Goal: Task Accomplishment & Management: Manage account settings

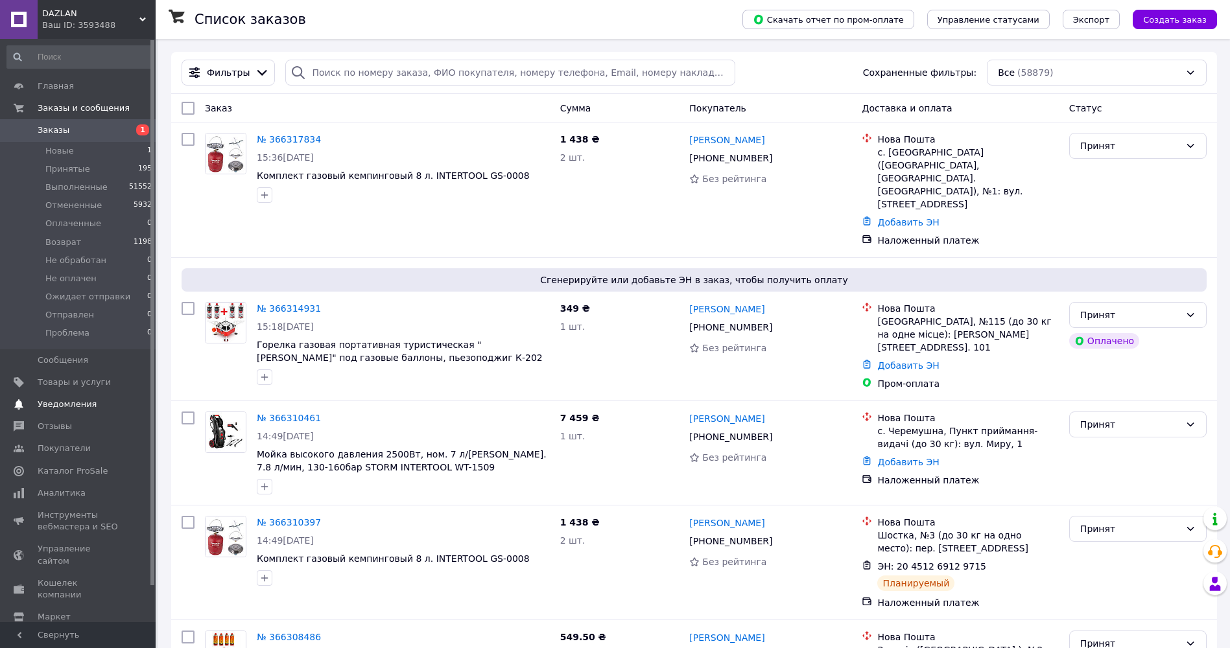
click at [61, 402] on span "Уведомления" at bounding box center [67, 405] width 59 height 12
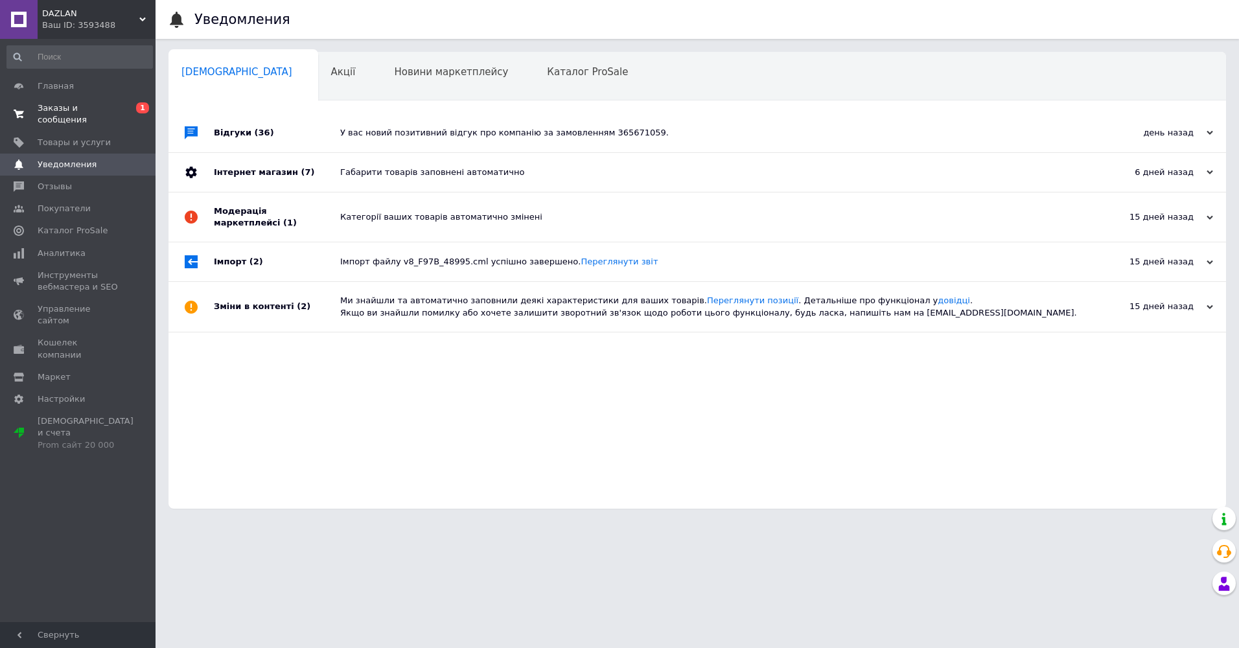
click at [85, 109] on span "Заказы и сообщения" at bounding box center [79, 113] width 82 height 23
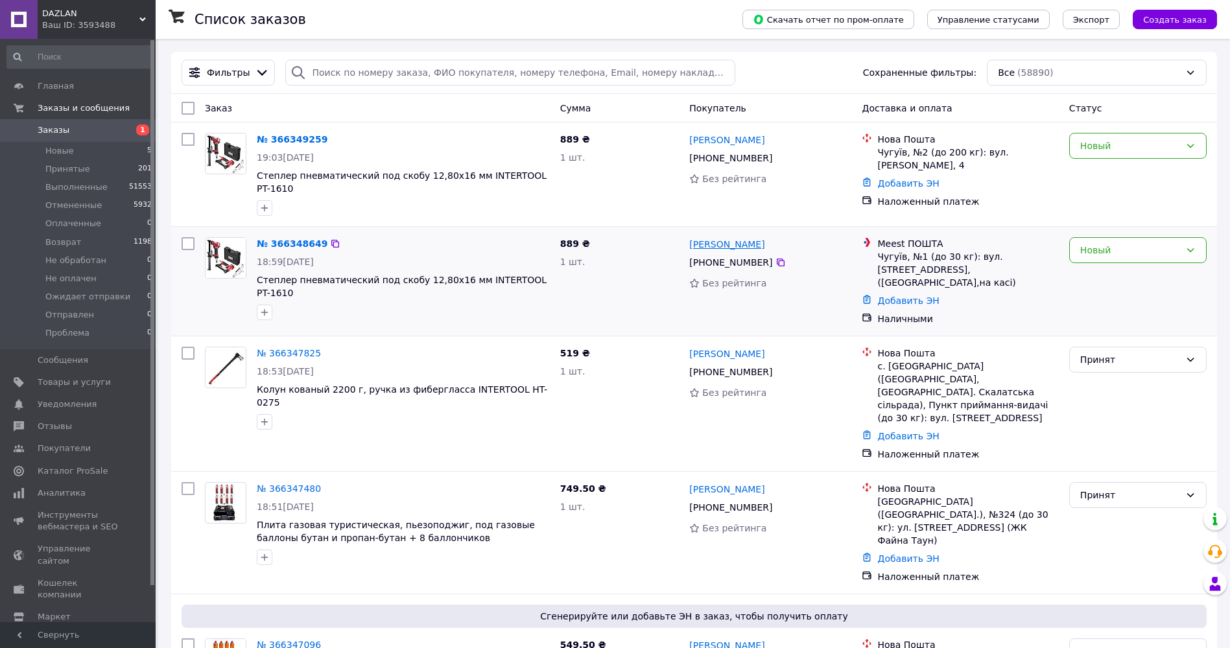
click at [747, 238] on link "Евгений Коростылев" at bounding box center [726, 244] width 75 height 13
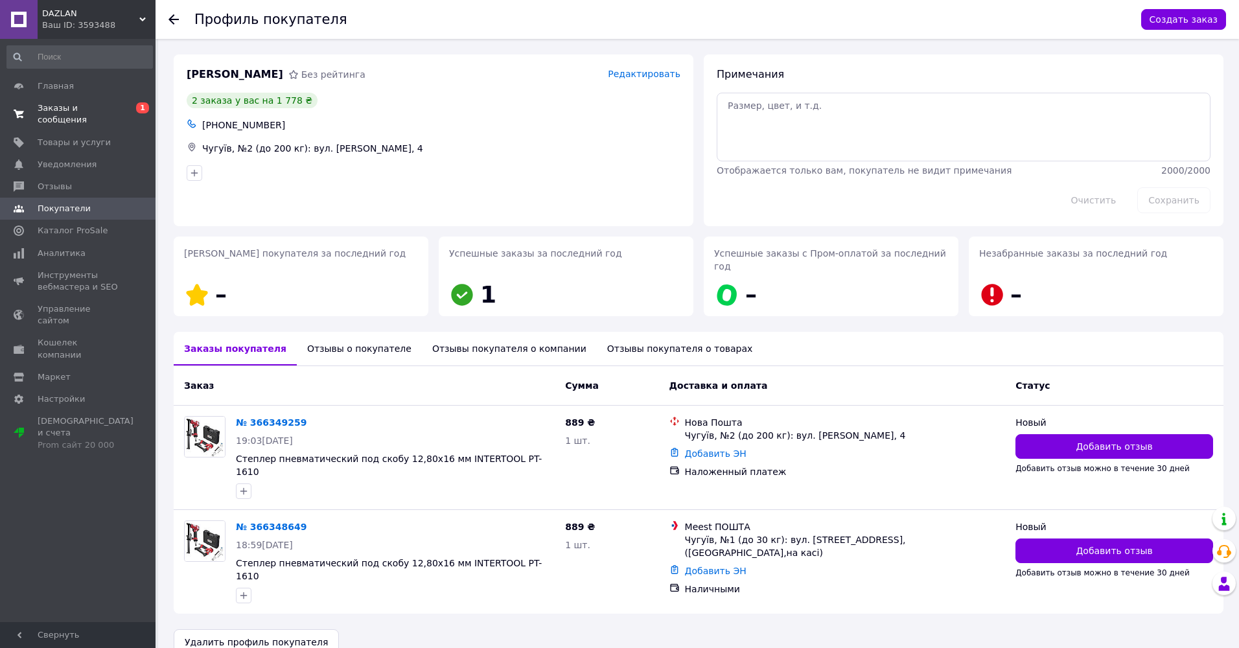
click at [51, 102] on link "Заказы и сообщения 0 1" at bounding box center [79, 114] width 159 height 34
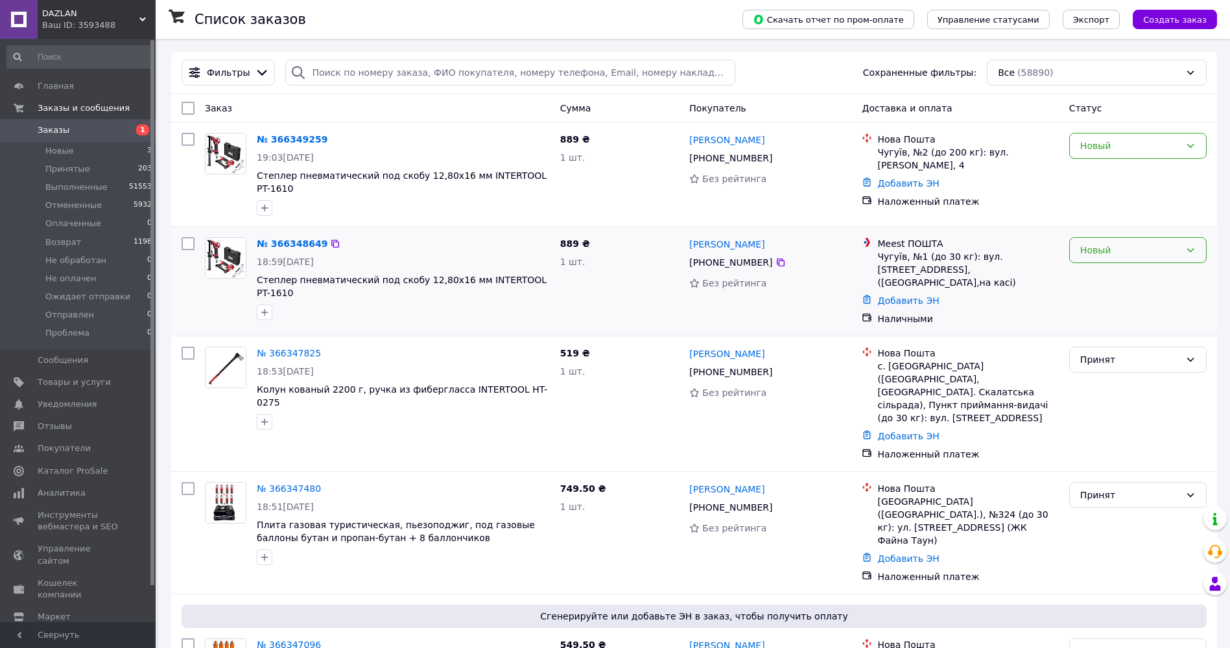
click at [1117, 243] on div "Новый" at bounding box center [1130, 250] width 100 height 14
click at [1099, 312] on li "Отменен" at bounding box center [1137, 312] width 136 height 23
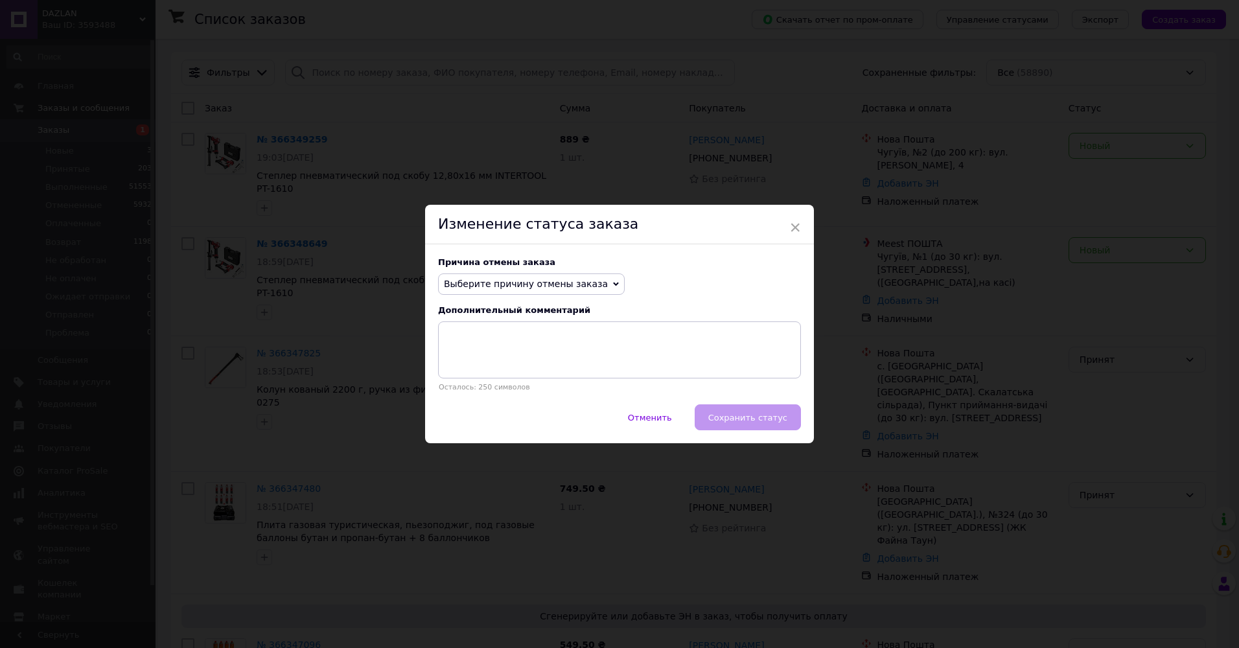
click at [482, 283] on span "Выберите причину отмены заказа" at bounding box center [526, 284] width 164 height 10
click at [479, 379] on li "Заказ-дубликат" at bounding box center [531, 382] width 185 height 18
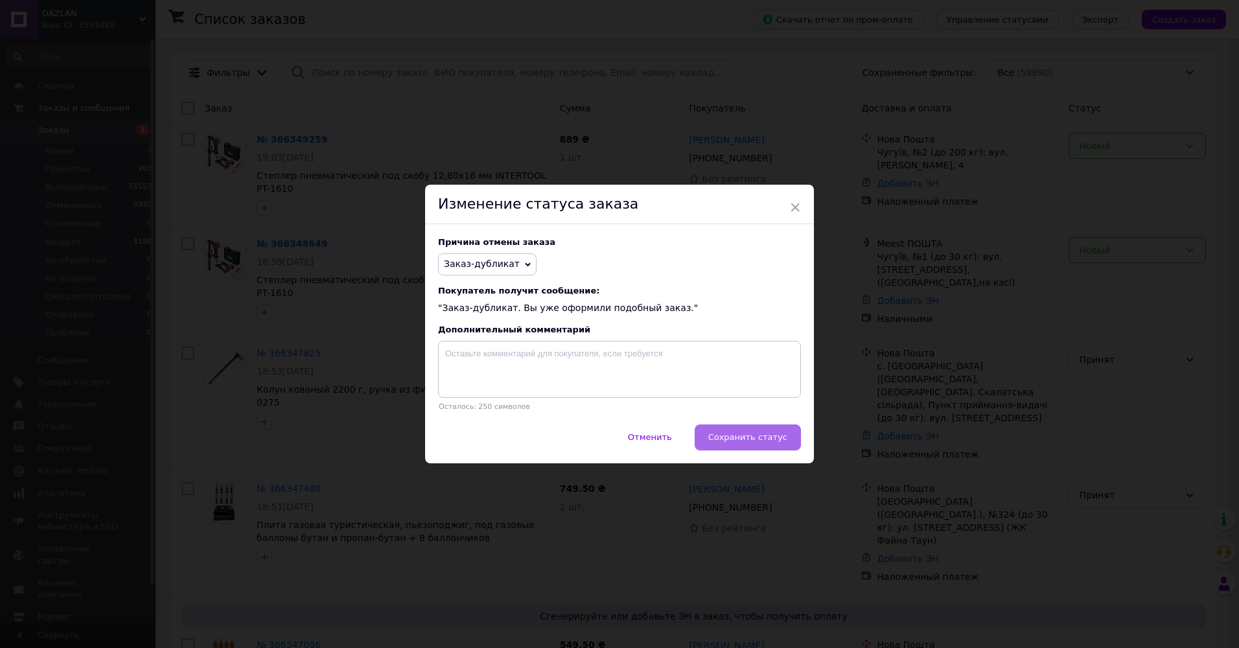
click at [734, 437] on span "Сохранить статус" at bounding box center [747, 437] width 79 height 10
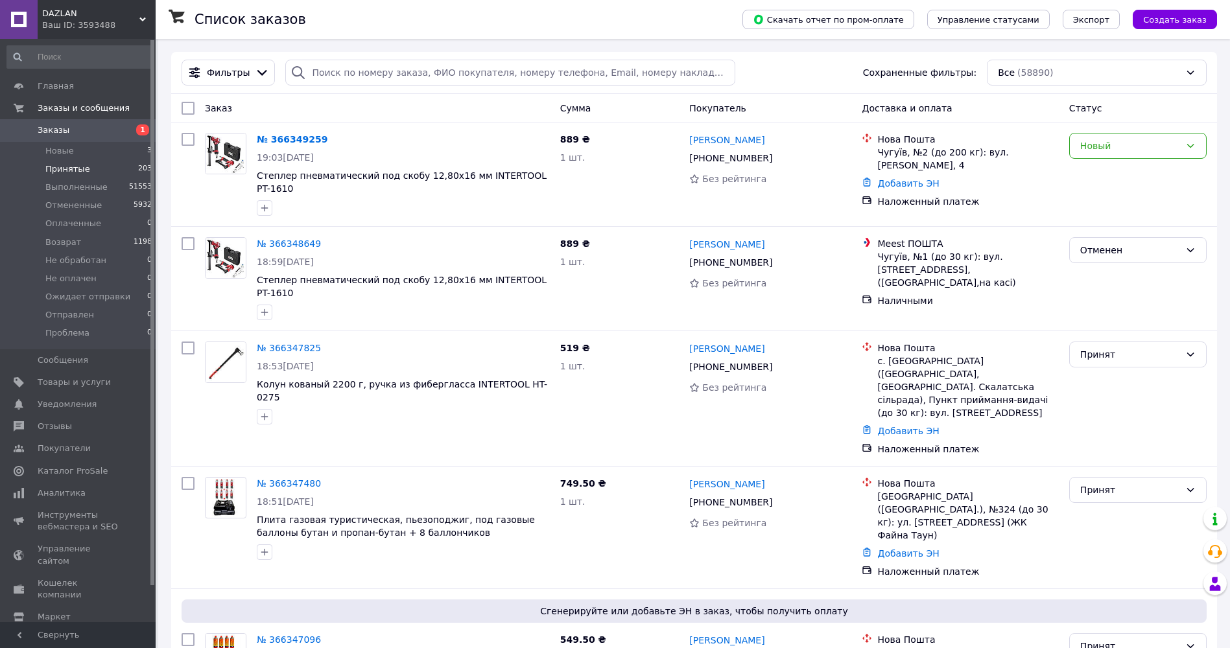
click at [65, 167] on span "Принятые" at bounding box center [67, 169] width 45 height 12
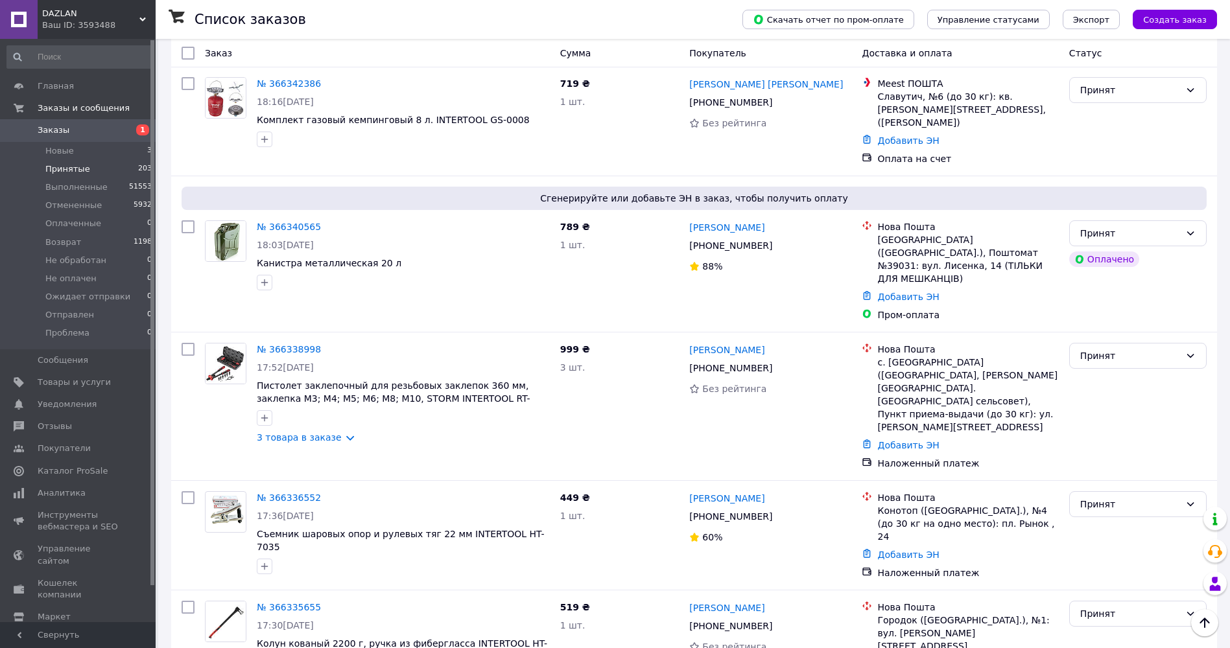
scroll to position [10732, 0]
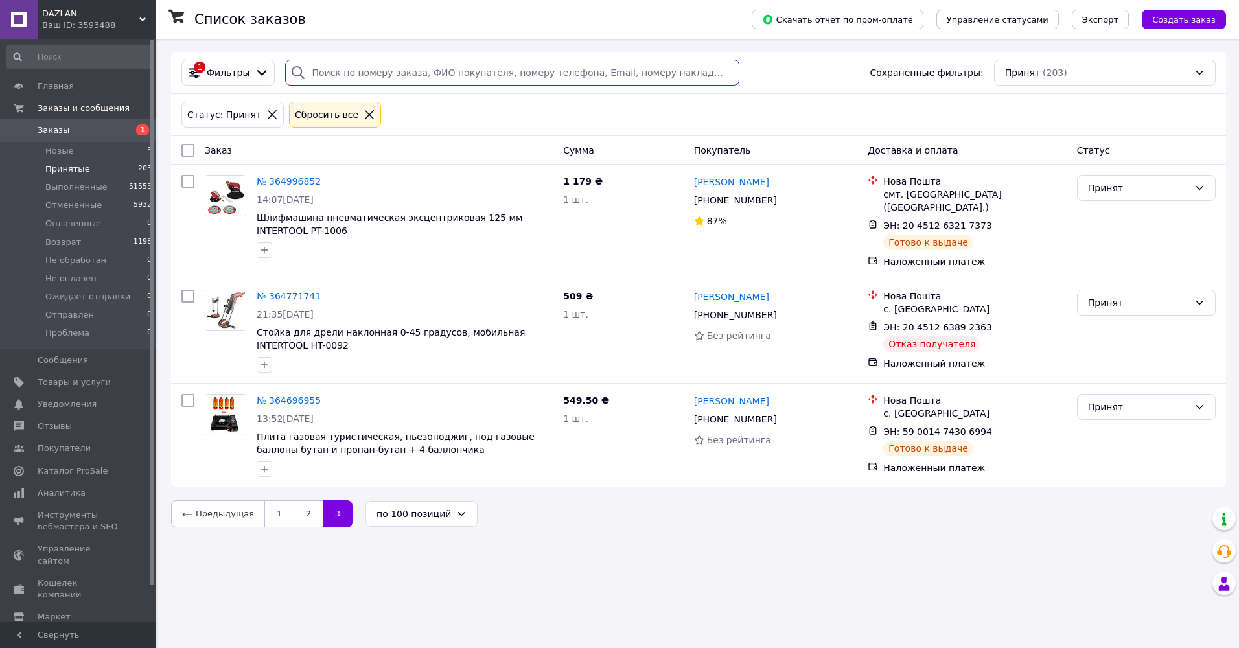
click at [325, 76] on input "search" at bounding box center [512, 73] width 454 height 26
paste input "366194483"
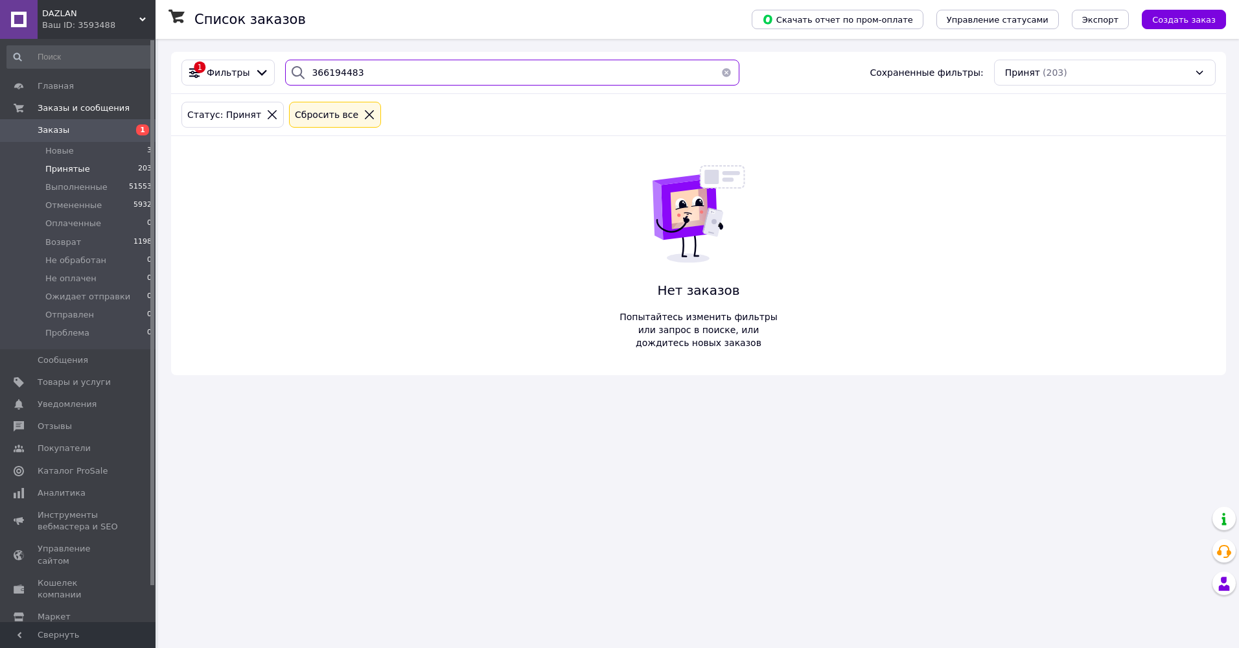
type input "366194483"
click at [266, 117] on icon at bounding box center [272, 115] width 12 height 12
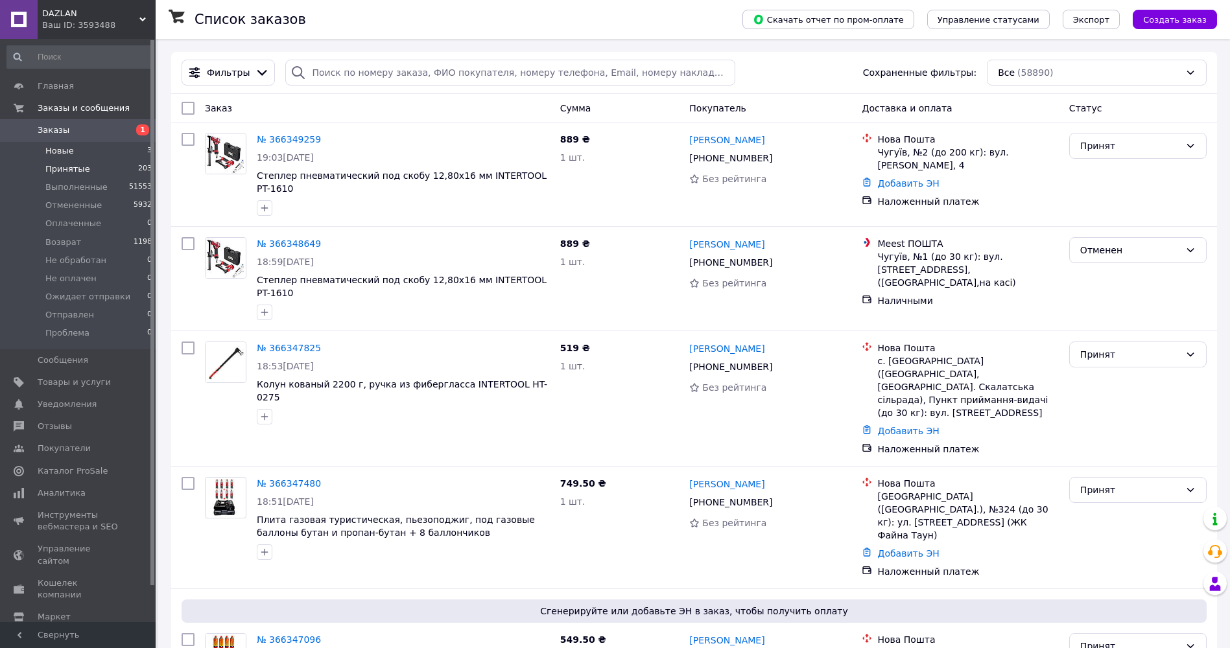
click at [69, 151] on span "Новые" at bounding box center [59, 151] width 29 height 12
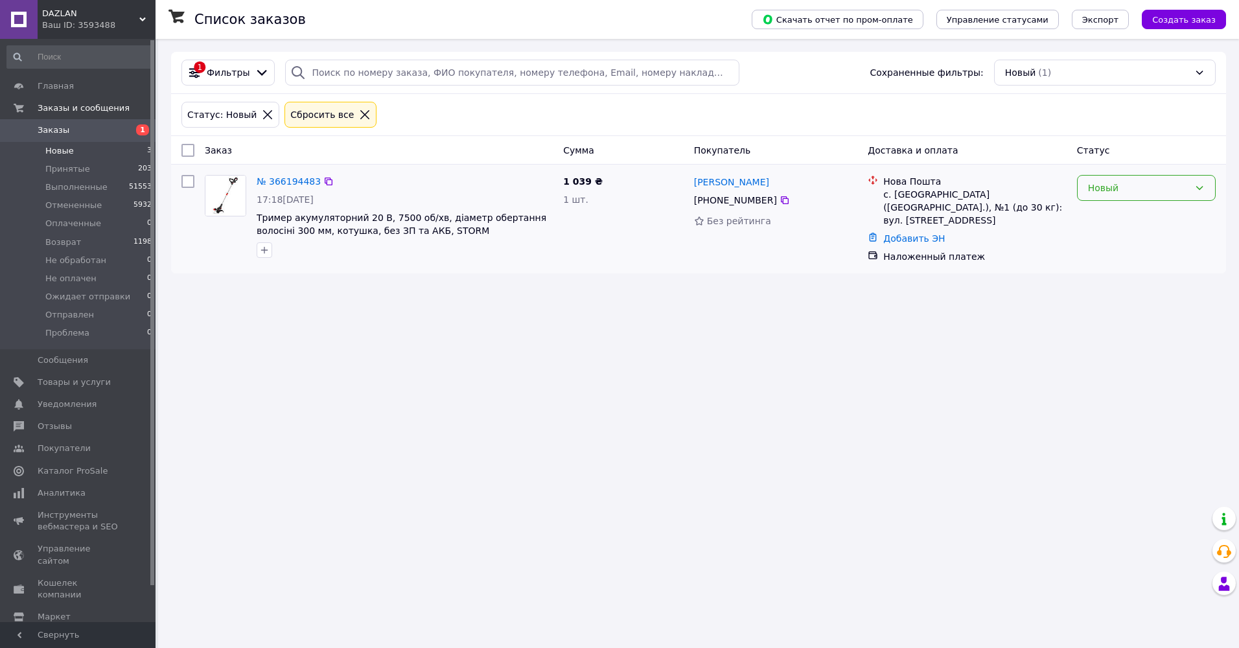
click at [1166, 191] on div "Новый" at bounding box center [1138, 188] width 101 height 14
click at [1137, 260] on li "Отменен" at bounding box center [1146, 262] width 137 height 23
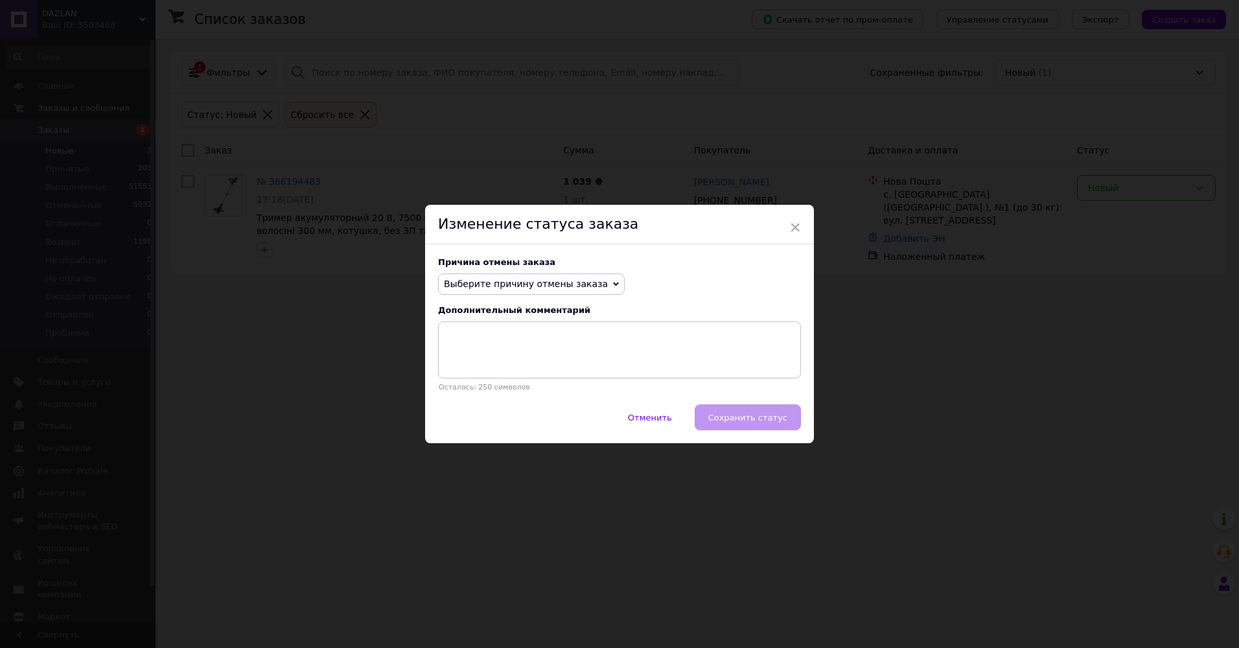
click at [572, 286] on span "Выберите причину отмены заказа" at bounding box center [526, 284] width 164 height 10
click at [520, 349] on li "Оплата не поступила" at bounding box center [531, 346] width 185 height 18
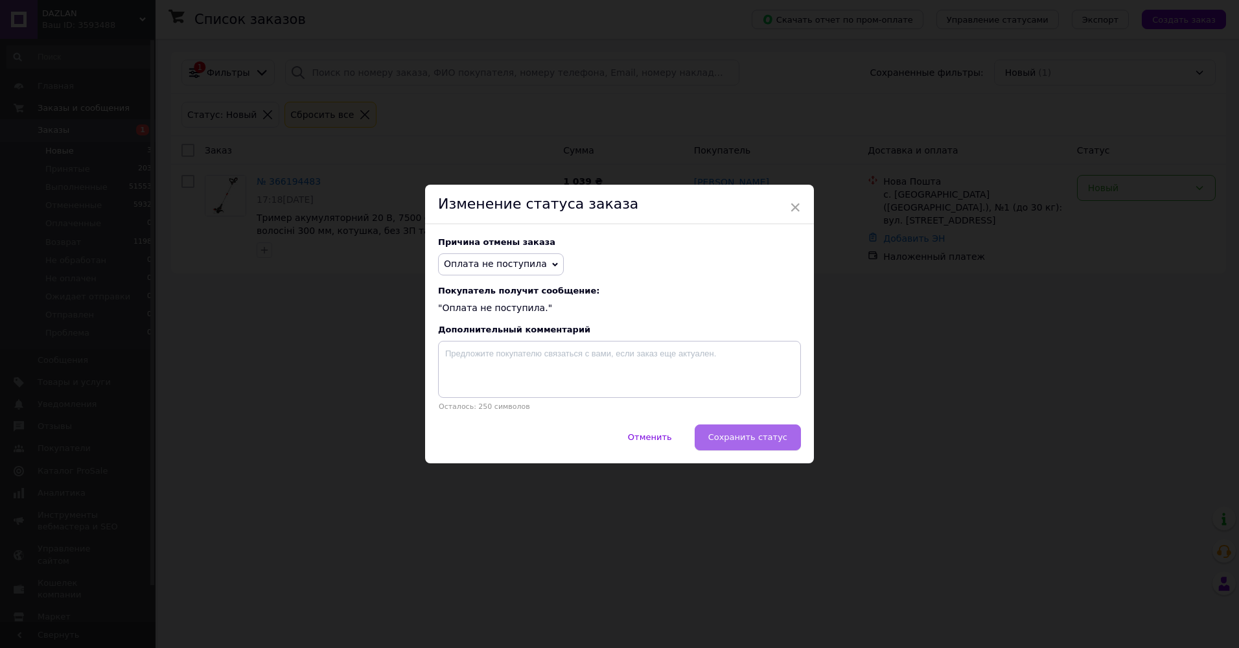
click at [746, 437] on span "Сохранить статус" at bounding box center [747, 437] width 79 height 10
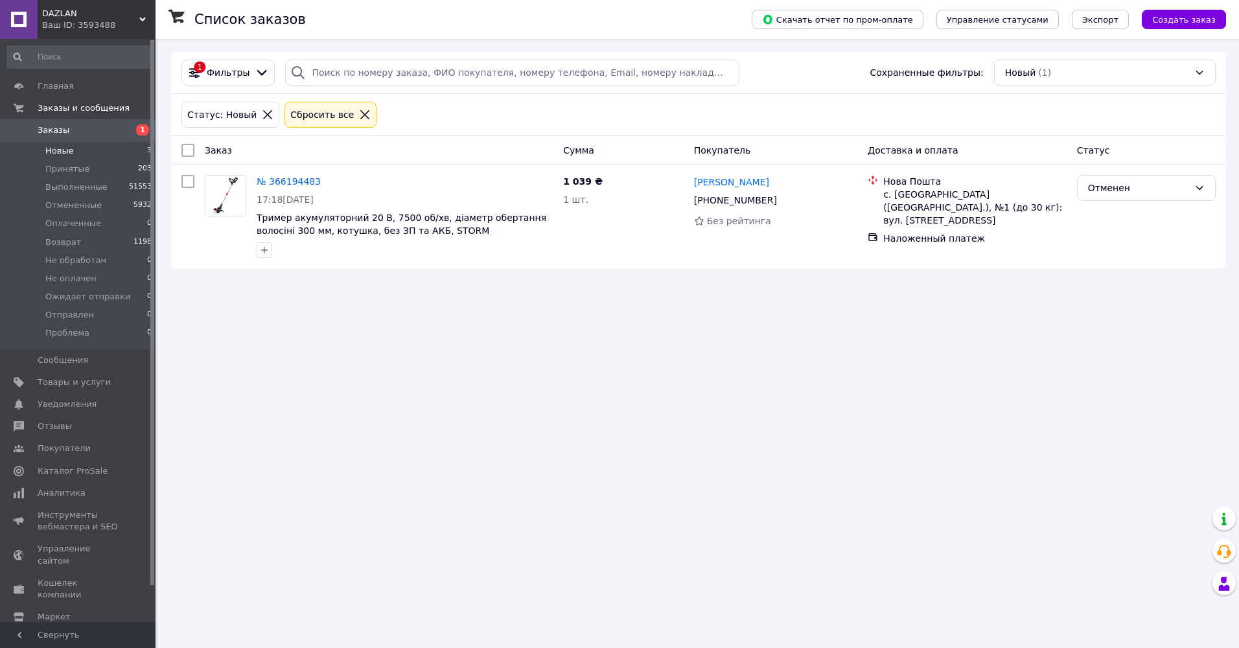
click at [262, 110] on icon at bounding box center [268, 115] width 12 height 12
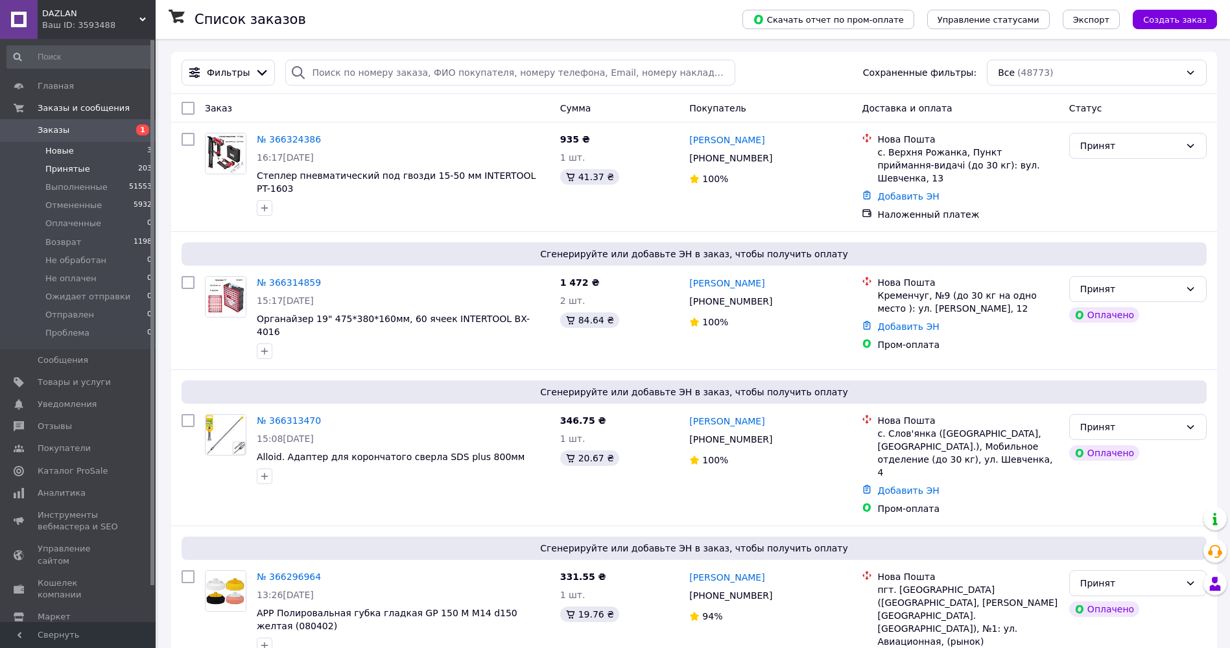
click at [56, 168] on span "Принятые" at bounding box center [67, 169] width 45 height 12
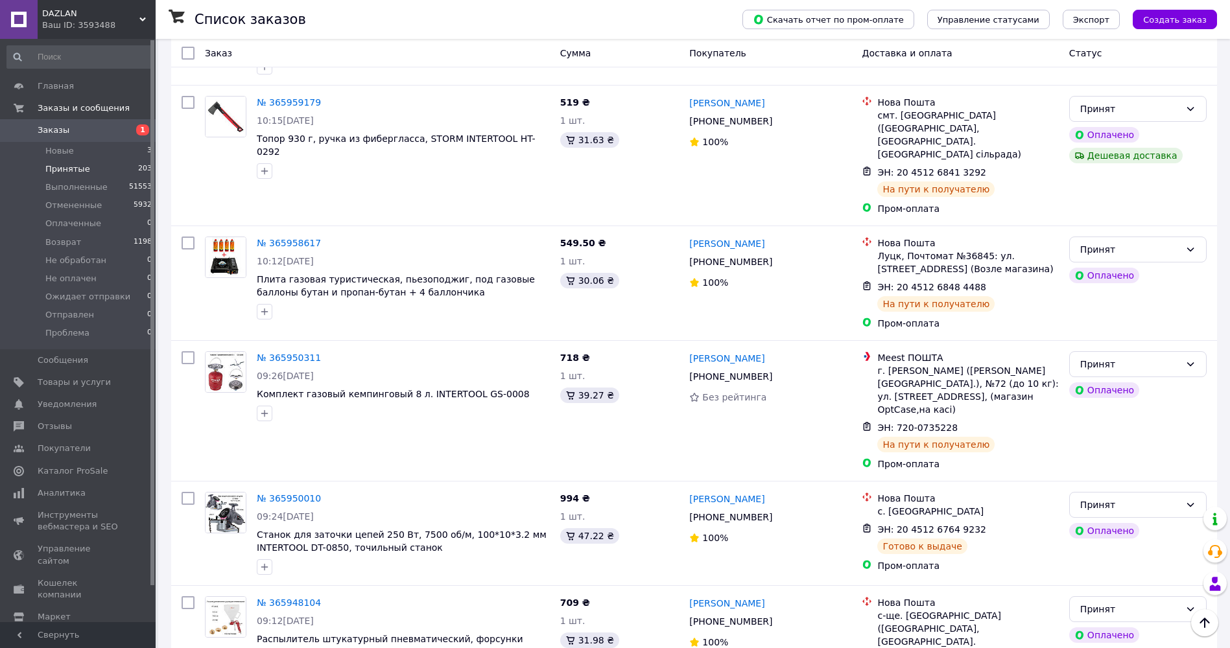
scroll to position [7486, 0]
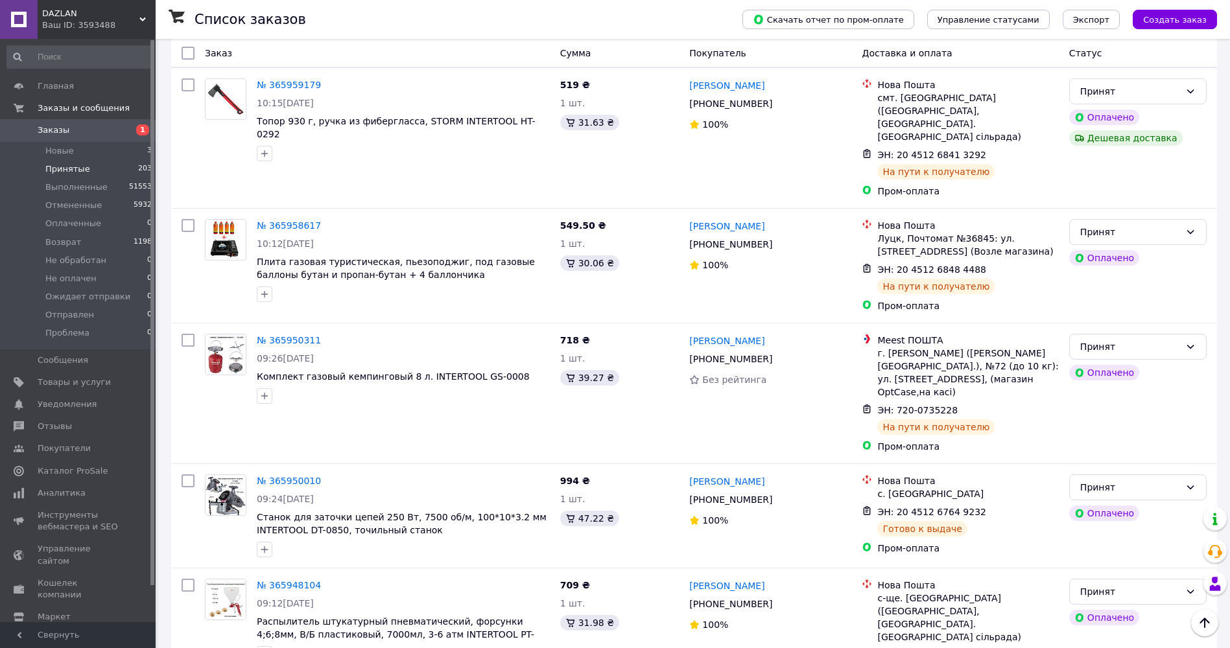
click at [1090, 423] on li "Выполнен" at bounding box center [1137, 421] width 136 height 23
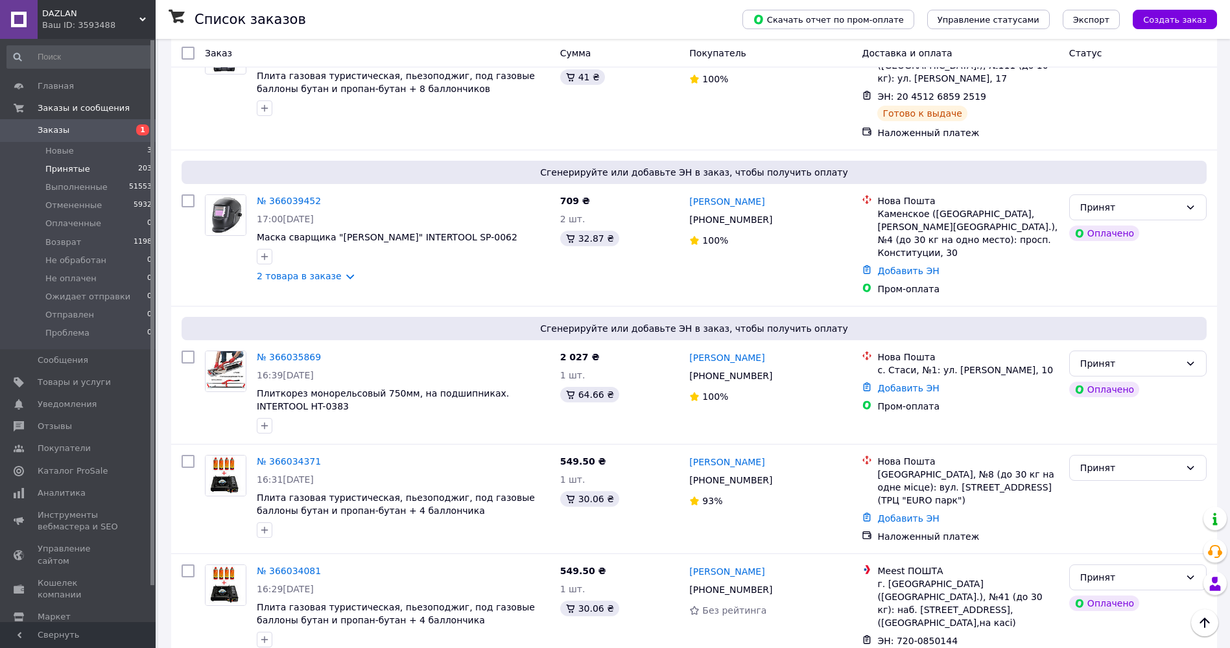
scroll to position [4958, 0]
click at [1124, 267] on li "Выполнен" at bounding box center [1137, 268] width 136 height 23
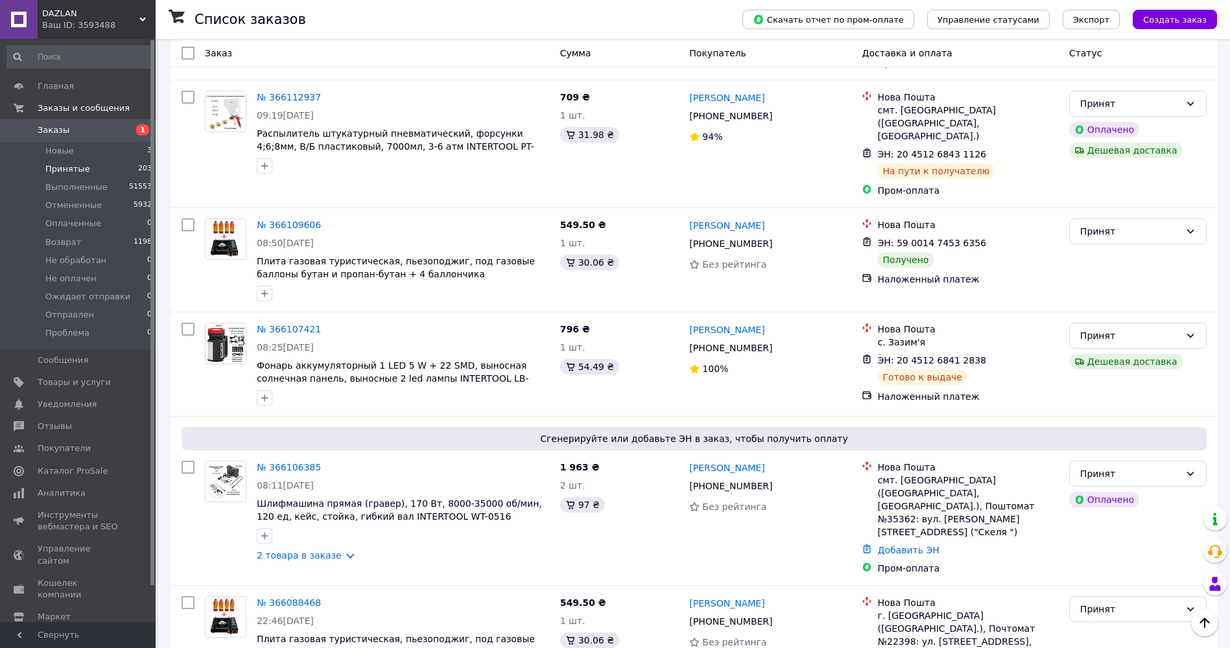
scroll to position [3468, 0]
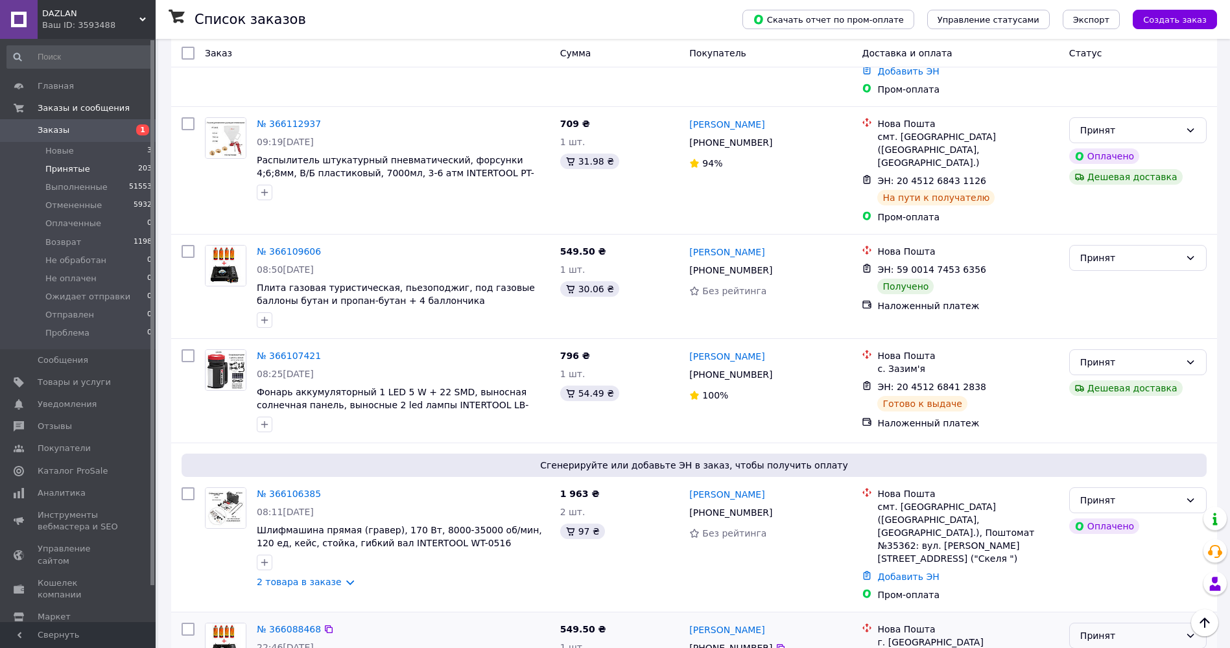
click at [1147, 629] on div "Принят" at bounding box center [1130, 636] width 100 height 14
click at [1142, 323] on li "Выполнен" at bounding box center [1137, 325] width 136 height 23
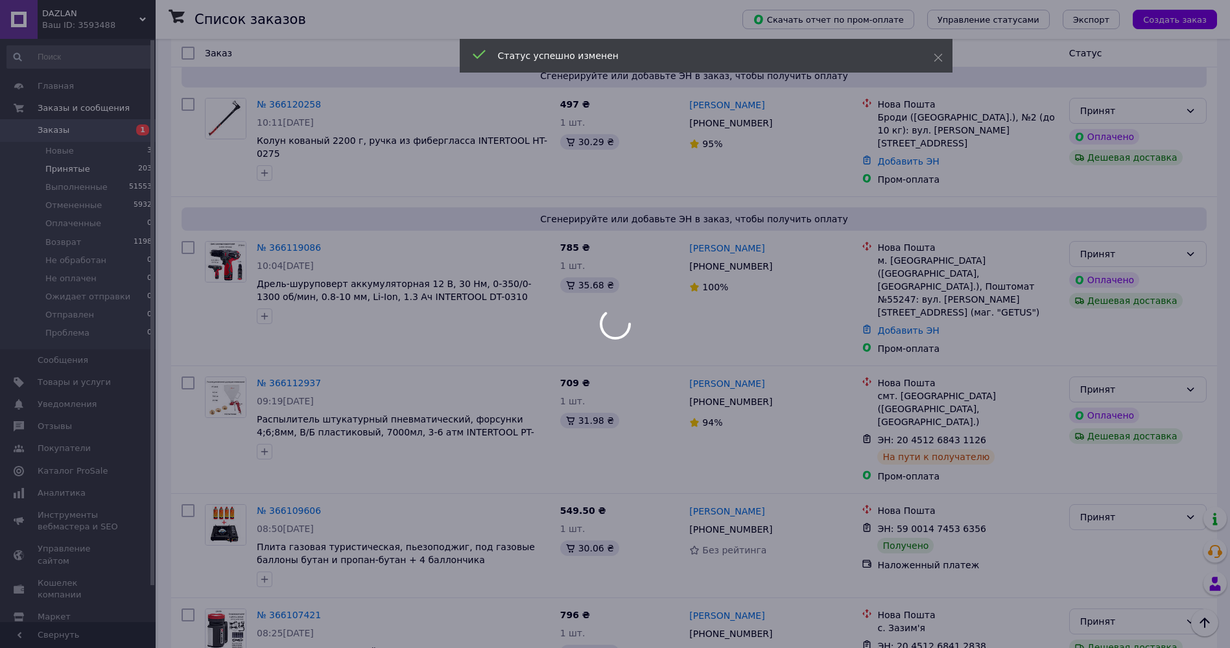
scroll to position [3143, 0]
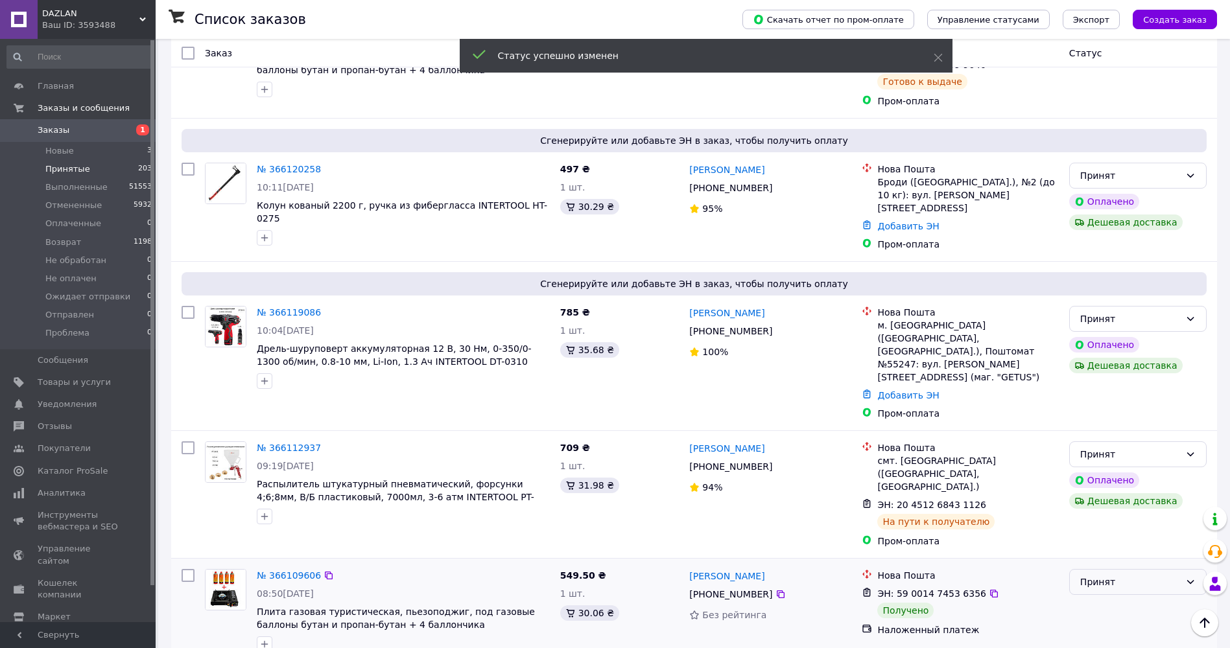
click at [1142, 575] on div "Принят" at bounding box center [1130, 582] width 100 height 14
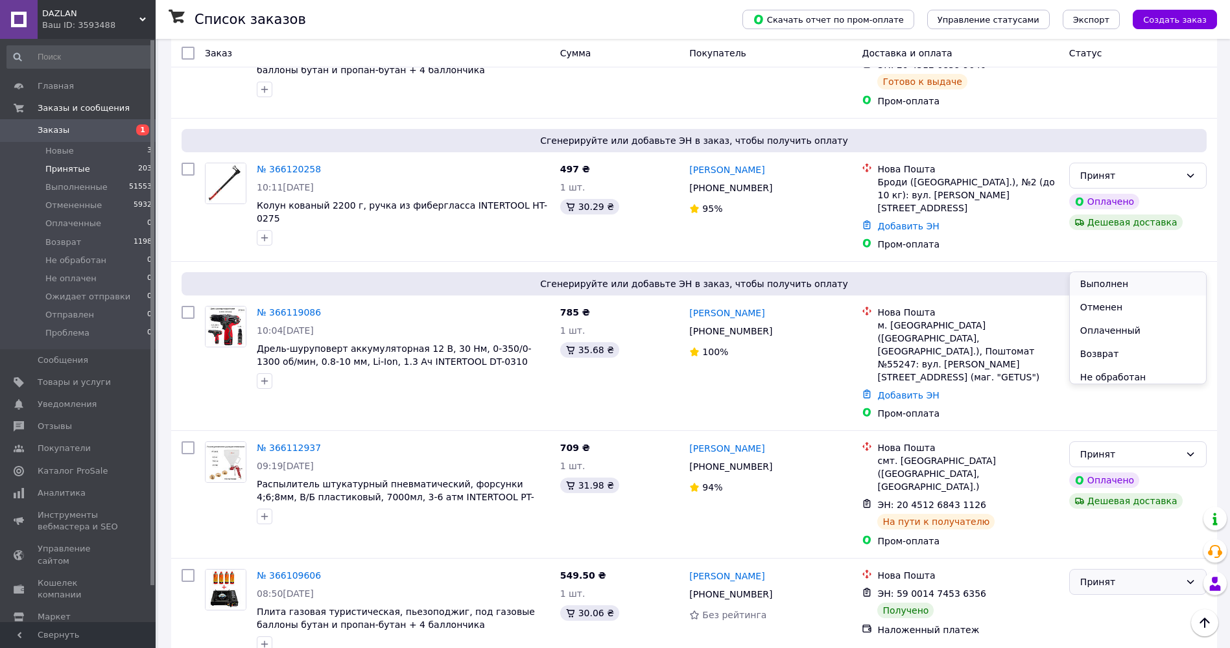
click at [1123, 283] on li "Выполнен" at bounding box center [1137, 283] width 136 height 23
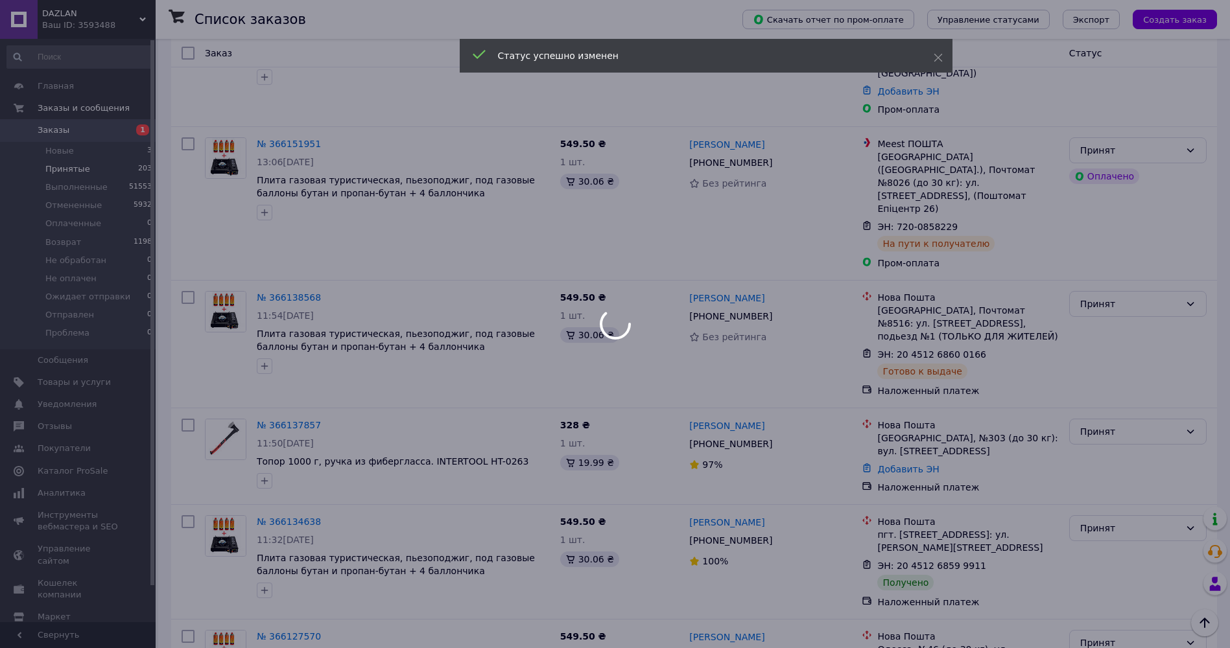
scroll to position [2495, 0]
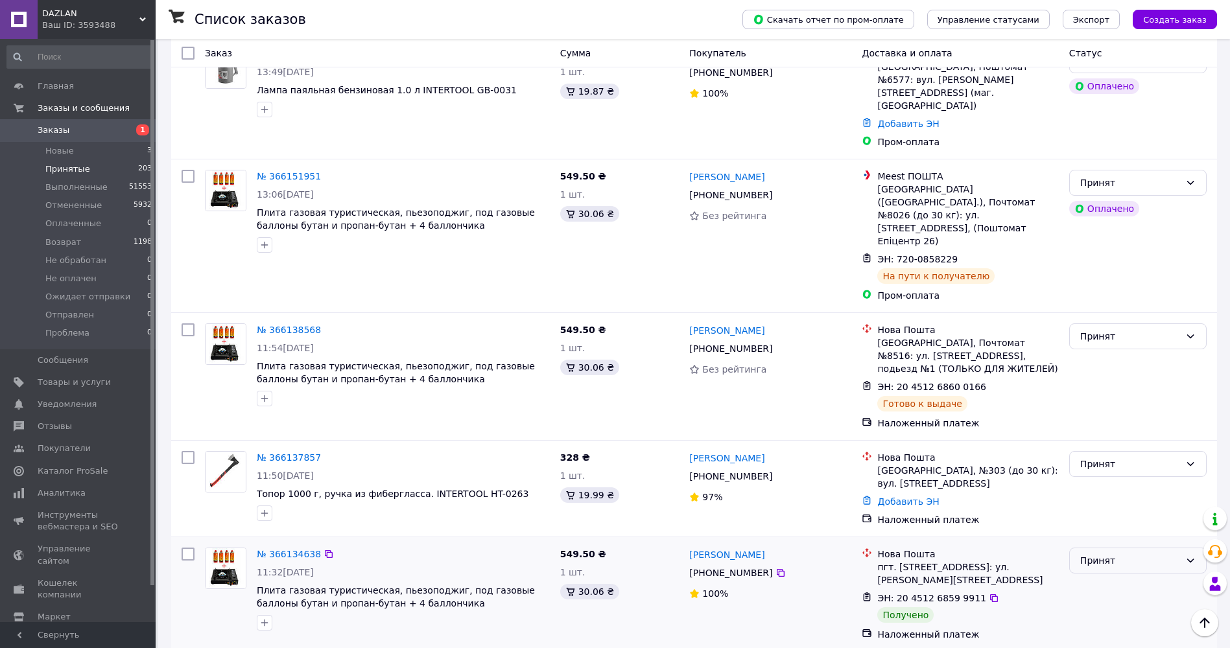
click at [1126, 554] on div "Принят" at bounding box center [1130, 561] width 100 height 14
click at [1110, 320] on li "Выполнен" at bounding box center [1137, 314] width 136 height 23
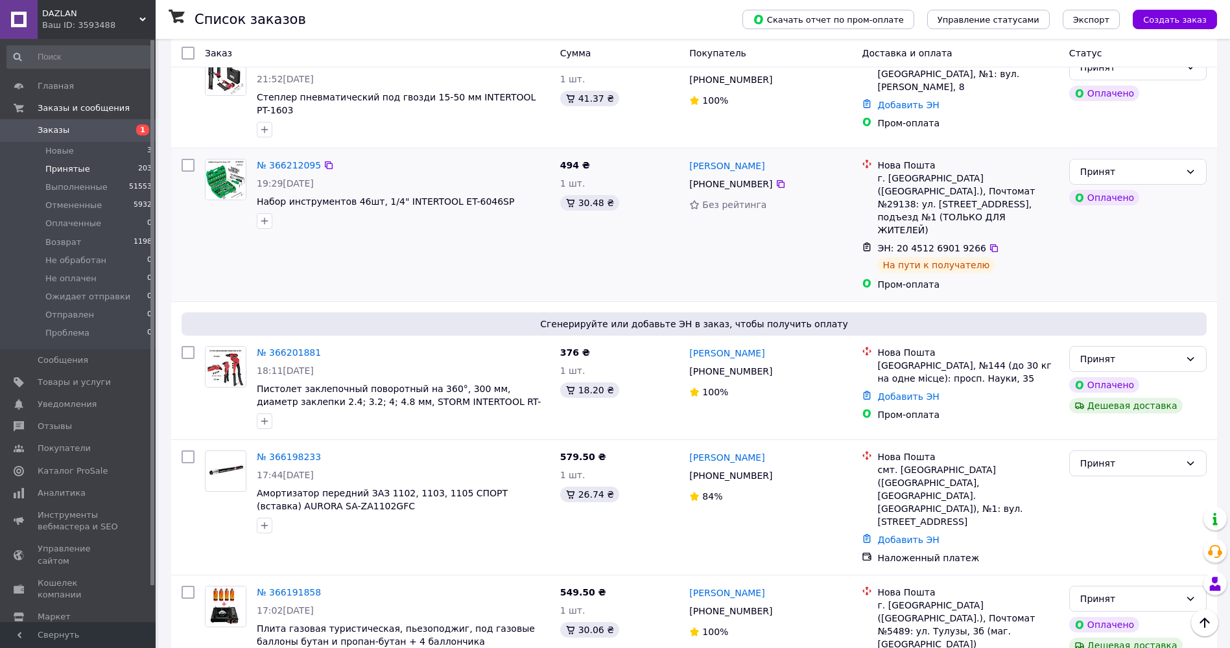
scroll to position [1588, 0]
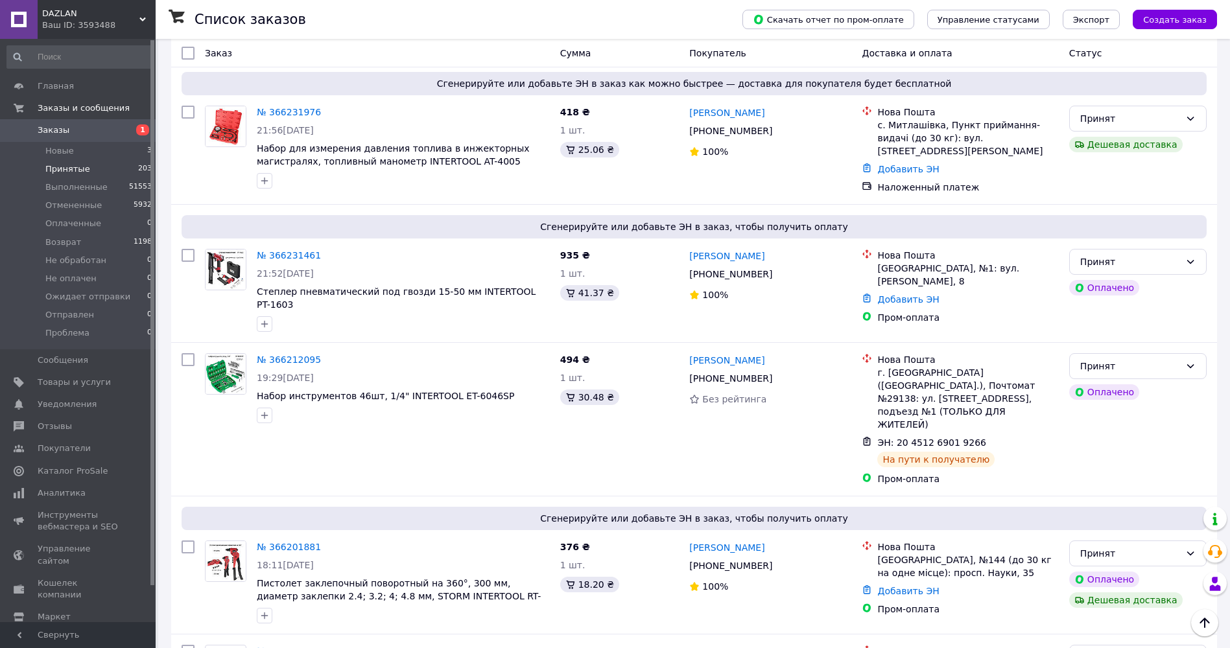
click at [65, 19] on div "Ваш ID: 3593488" at bounding box center [98, 25] width 113 height 12
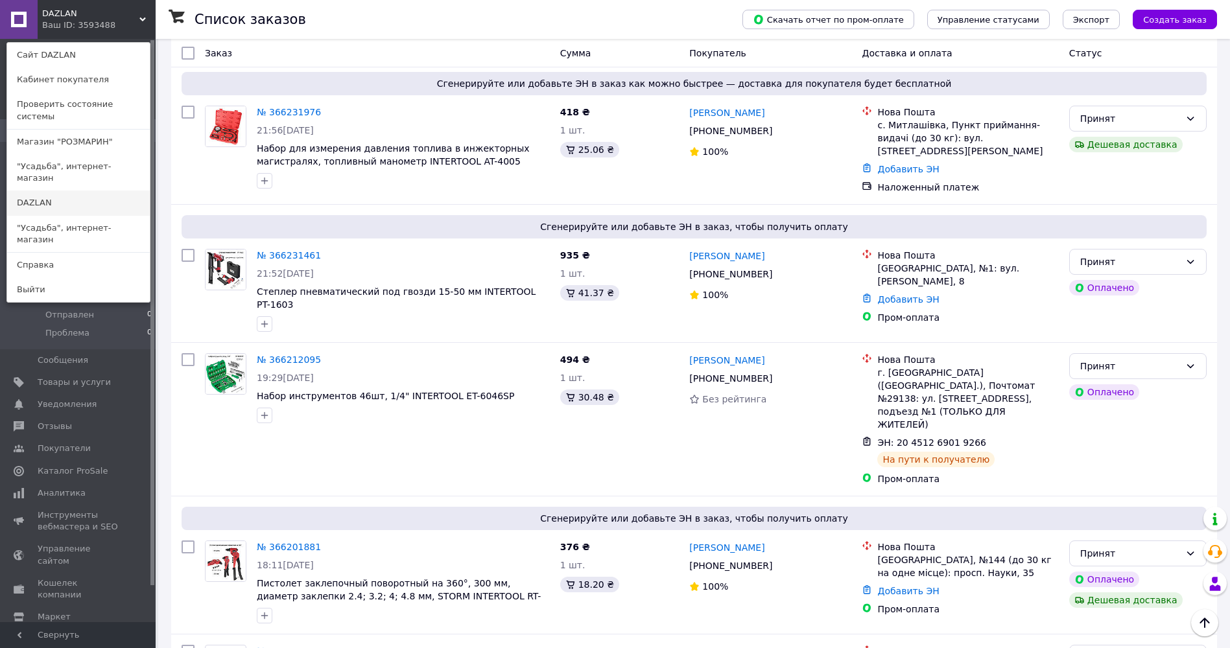
click at [60, 191] on link "DAZLAN" at bounding box center [78, 203] width 143 height 25
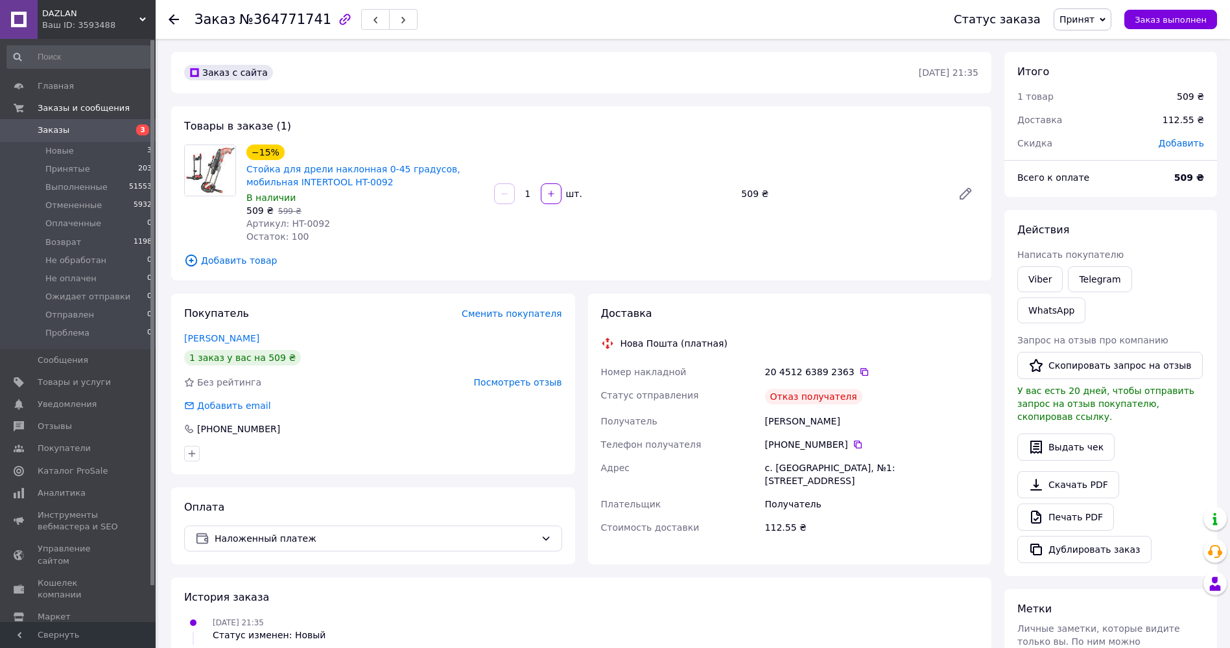
click at [1094, 24] on span "Принят" at bounding box center [1076, 19] width 35 height 10
click at [1099, 107] on li "Возврат" at bounding box center [1103, 103] width 98 height 19
click at [243, 336] on link "Мельник Валентин" at bounding box center [221, 338] width 75 height 10
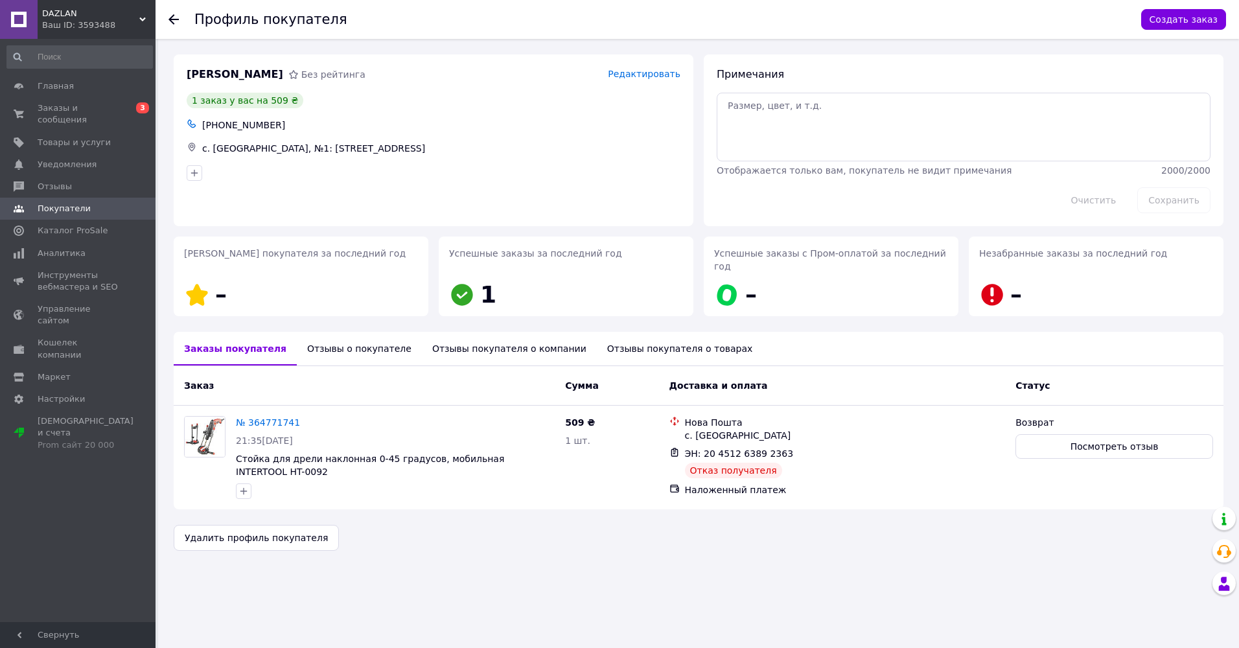
click at [323, 342] on div "Отзывы о покупателе" at bounding box center [359, 349] width 125 height 34
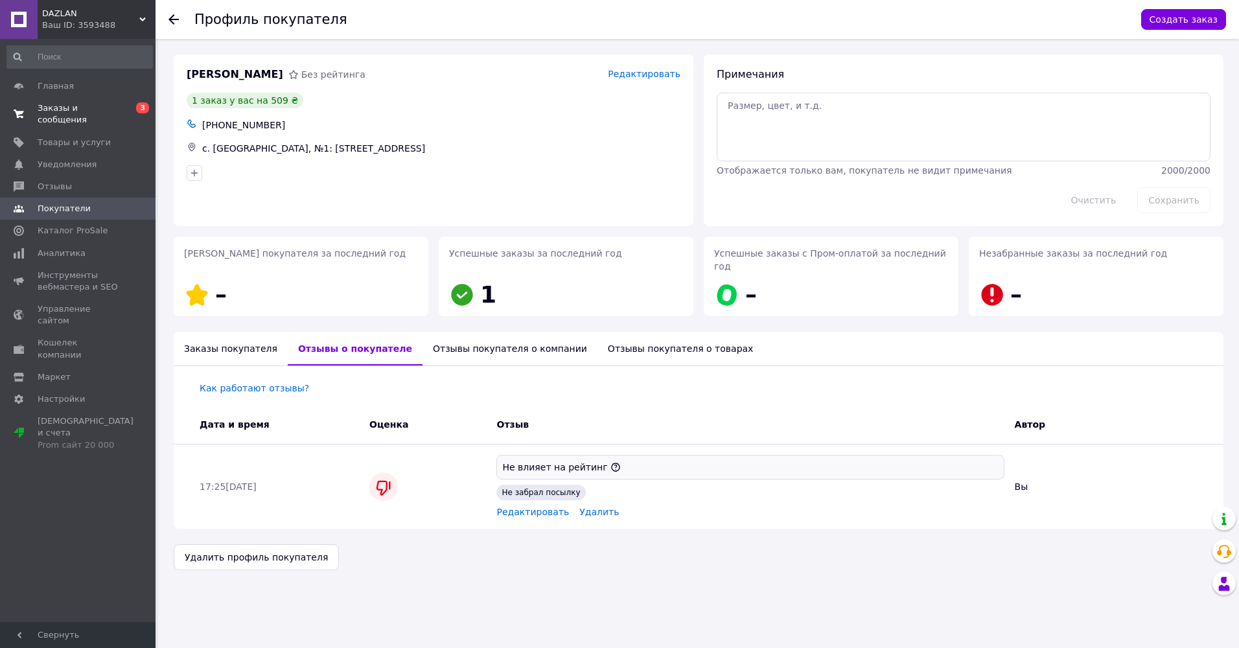
click at [76, 106] on span "Заказы и сообщения" at bounding box center [79, 113] width 82 height 23
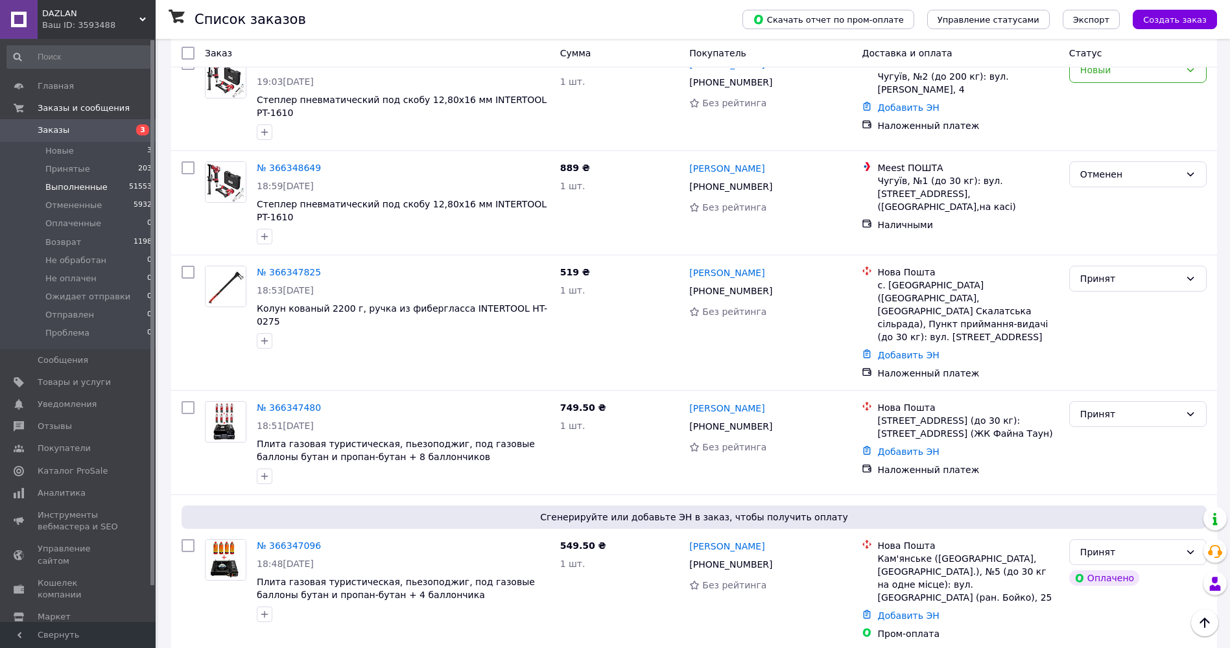
scroll to position [65, 0]
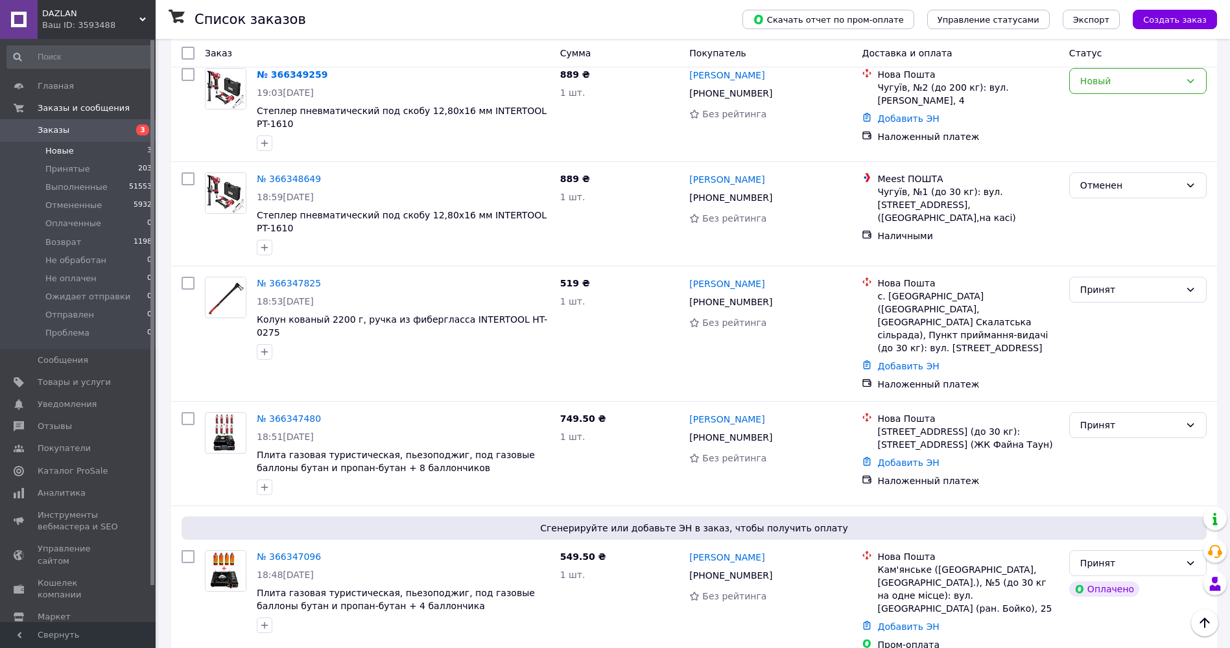
click at [68, 153] on span "Новые" at bounding box center [59, 151] width 29 height 12
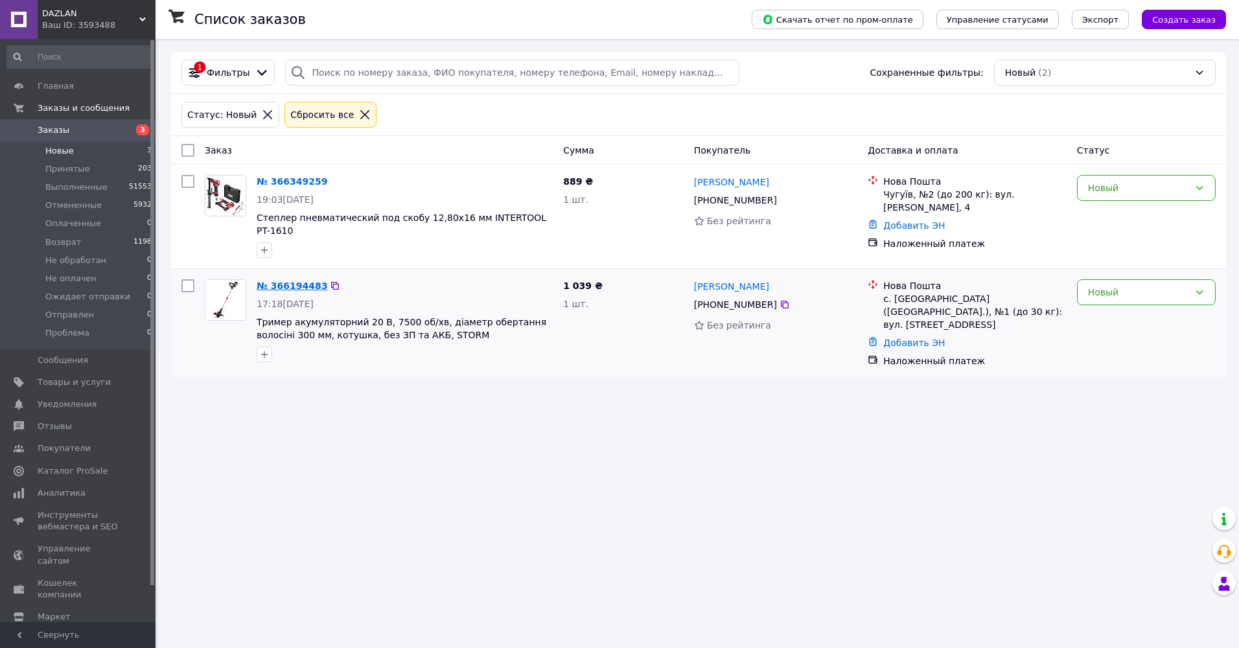
click at [294, 281] on link "№ 366194483" at bounding box center [292, 286] width 71 height 10
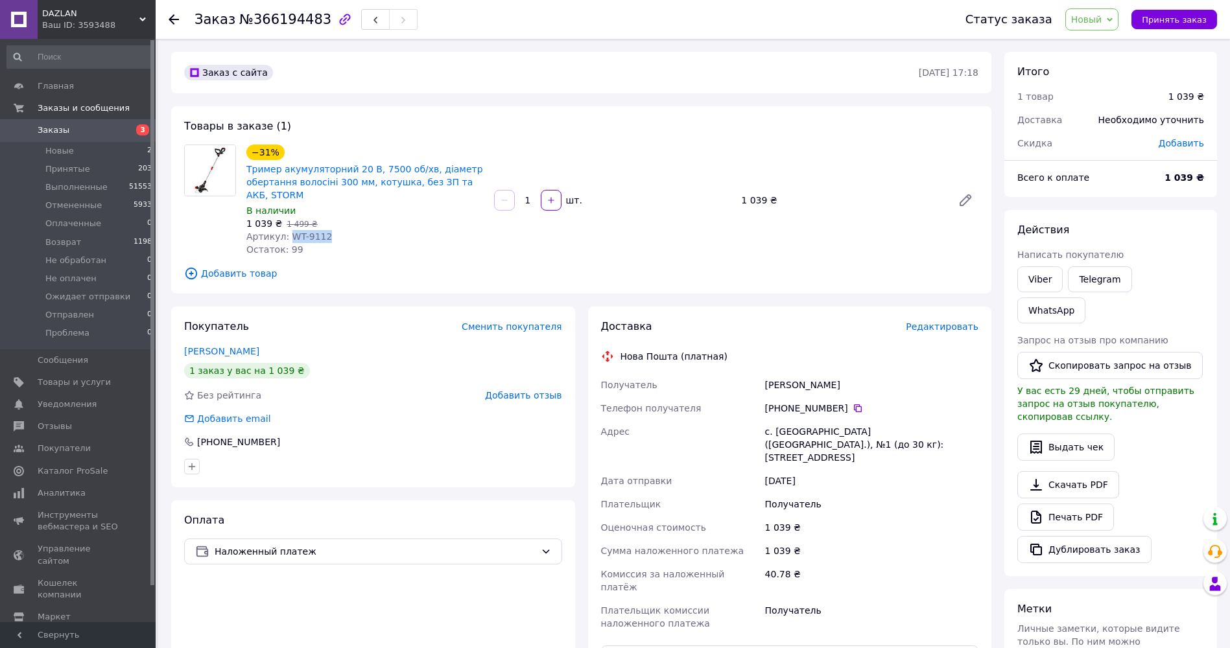
drag, startPoint x: 322, startPoint y: 237, endPoint x: 286, endPoint y: 239, distance: 35.7
click at [286, 239] on div "Артикул: WT-9112" at bounding box center [364, 236] width 237 height 13
click at [66, 12] on span "DAZLAN" at bounding box center [90, 14] width 97 height 12
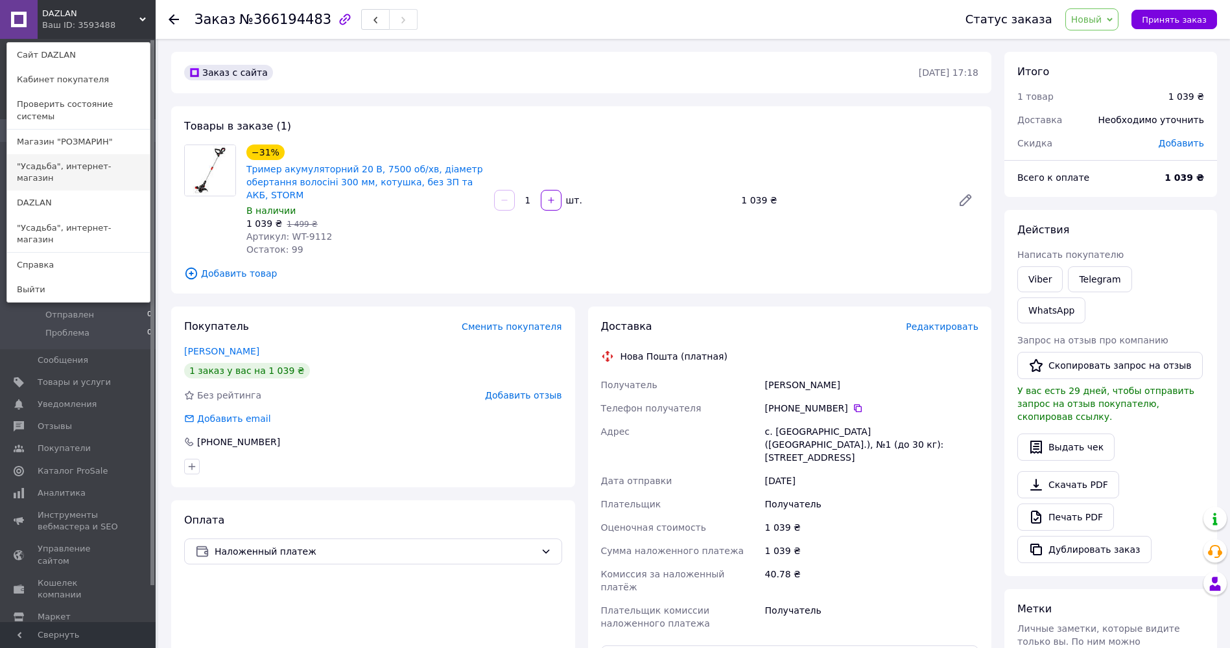
click at [66, 159] on link ""Усадьба", интернет-магазин" at bounding box center [78, 172] width 143 height 36
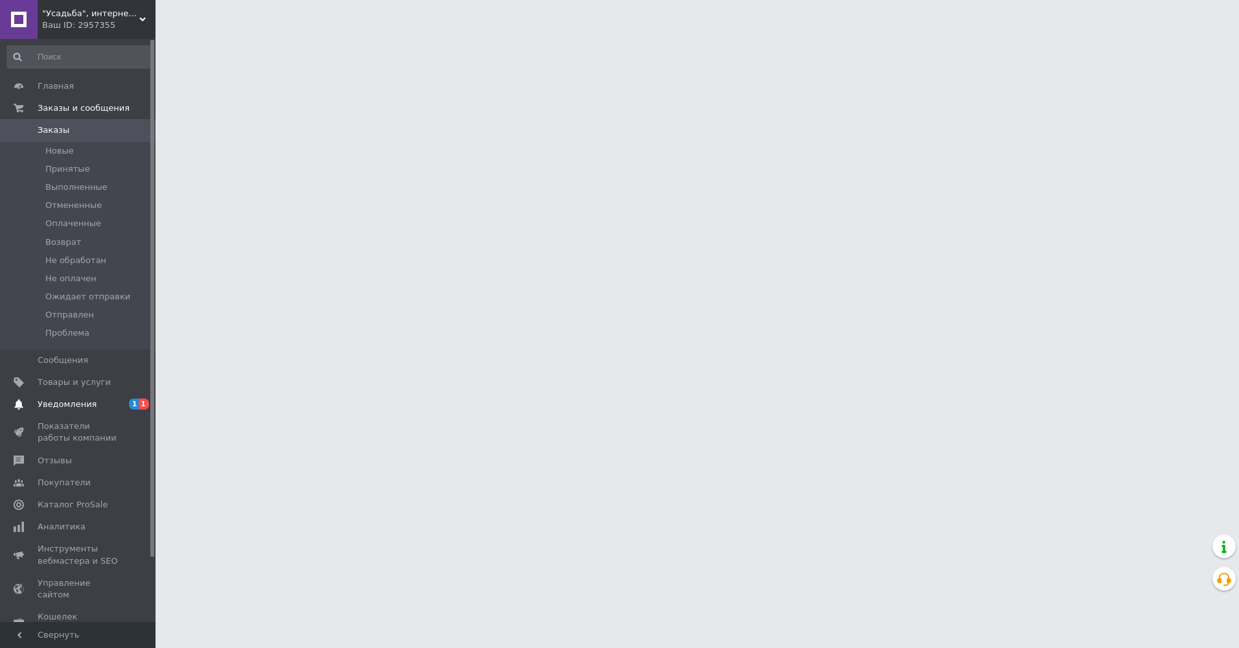
click at [78, 402] on span "Уведомления" at bounding box center [67, 405] width 59 height 12
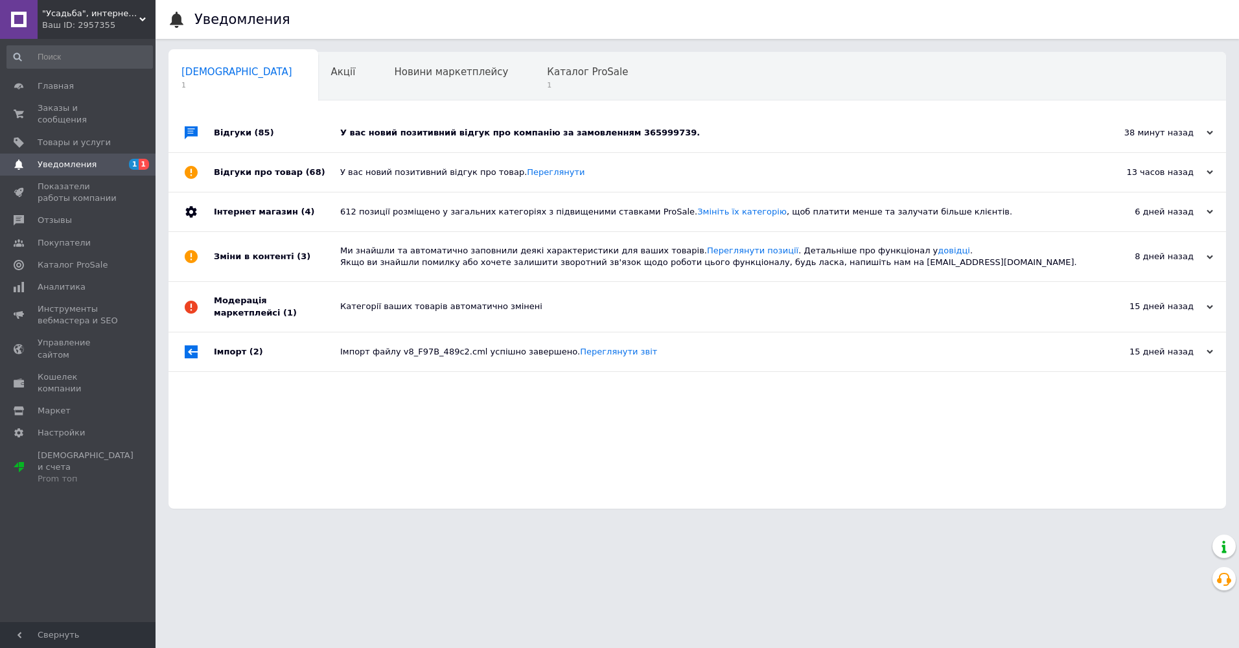
click at [266, 134] on div "Відгуки (85)" at bounding box center [277, 132] width 126 height 39
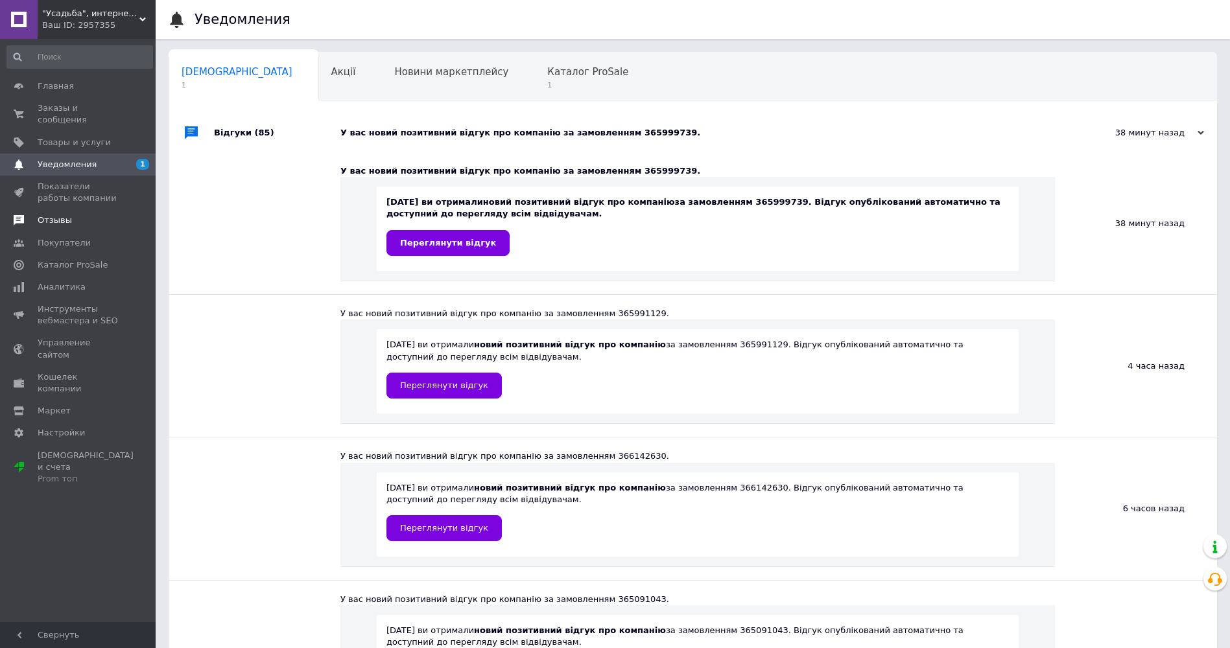
click at [54, 215] on span "Отзывы" at bounding box center [55, 221] width 34 height 12
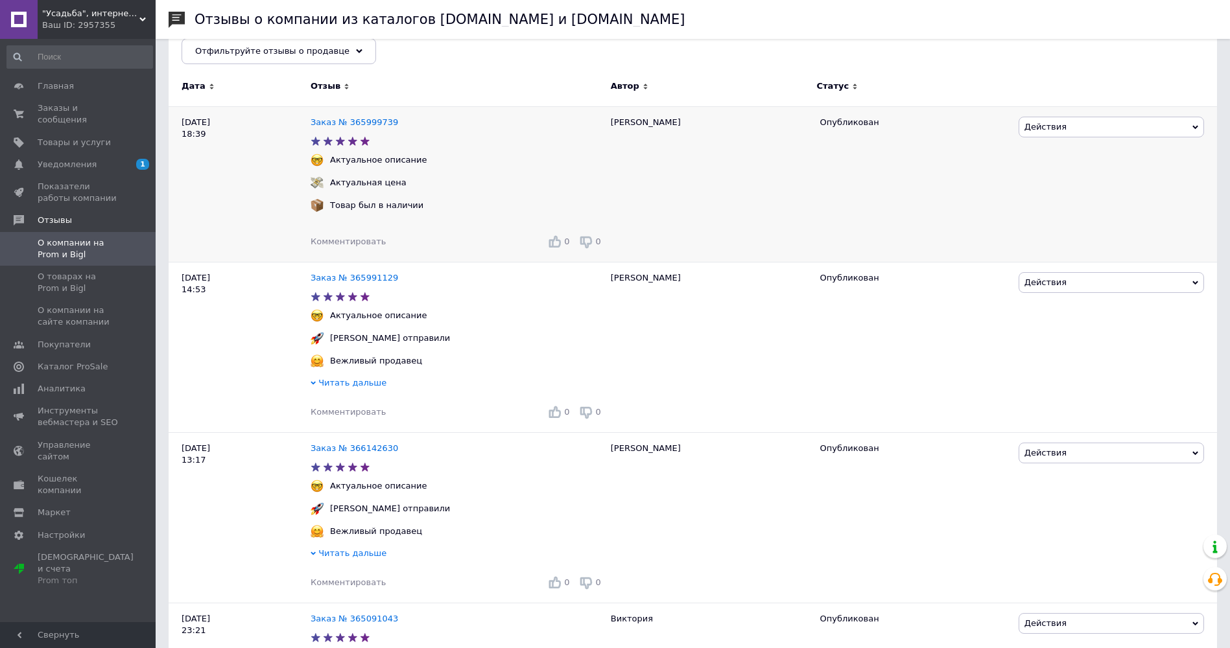
scroll to position [324, 0]
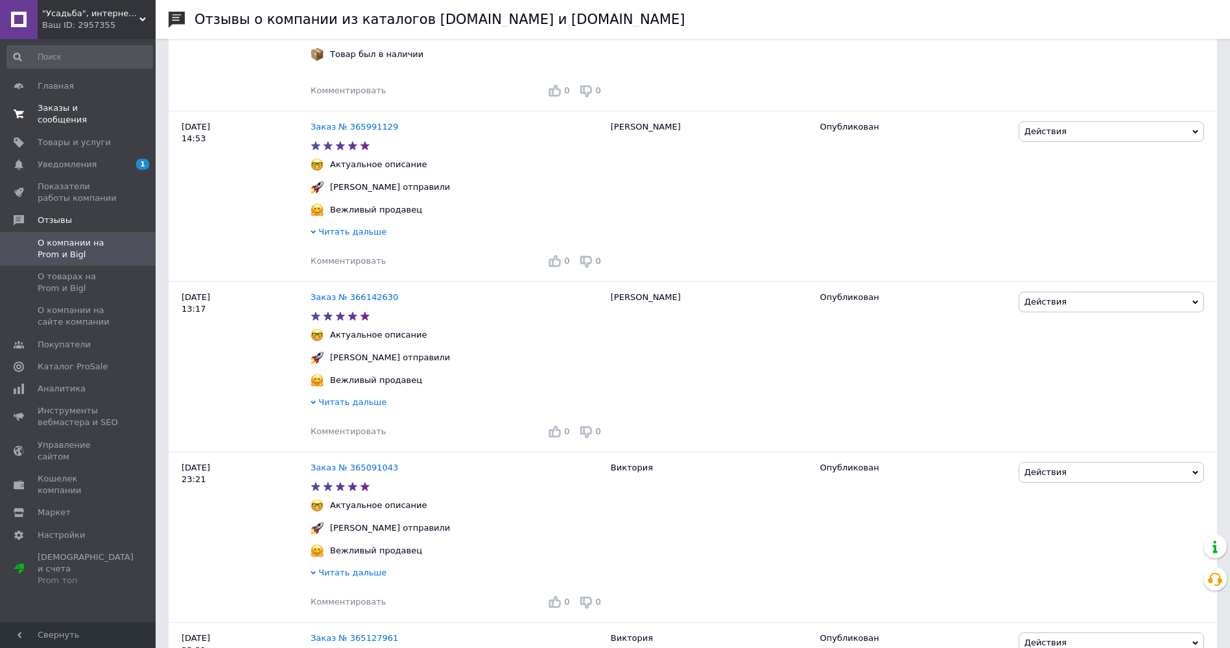
click at [67, 103] on span "Заказы и сообщения" at bounding box center [79, 113] width 82 height 23
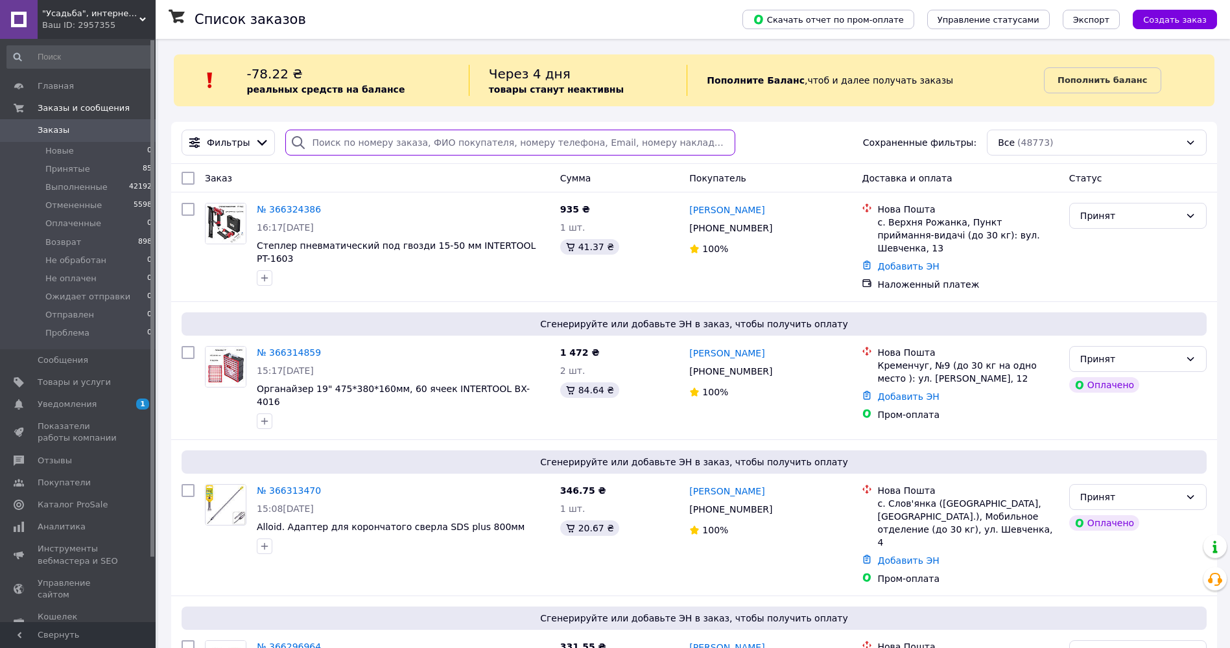
click at [335, 137] on input "search" at bounding box center [510, 143] width 450 height 26
paste input "366176867"
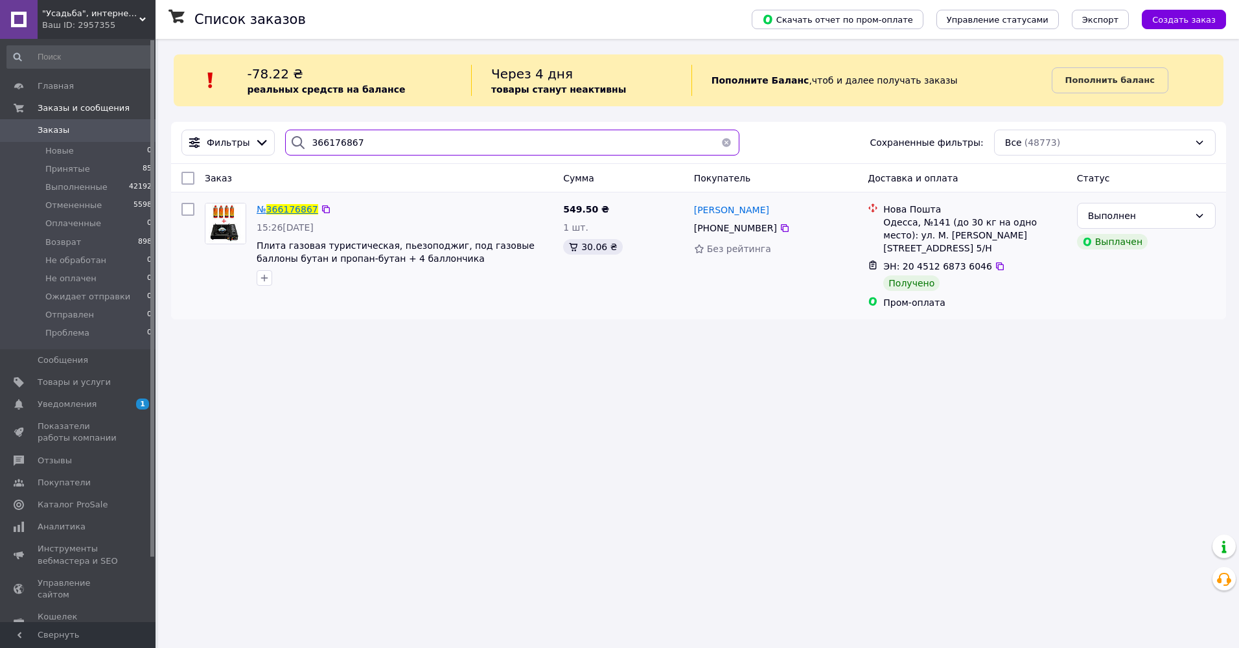
type input "366176867"
click at [302, 210] on span "366176867" at bounding box center [292, 209] width 52 height 10
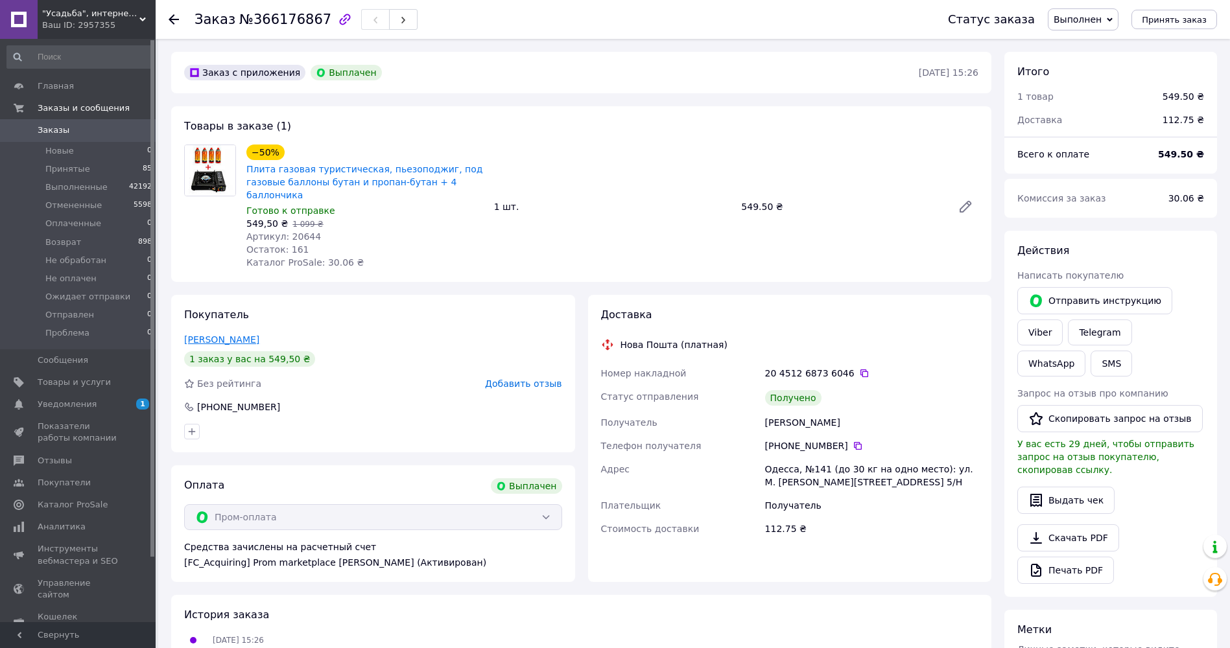
click at [251, 334] on link "Леонович Олександра" at bounding box center [221, 339] width 75 height 10
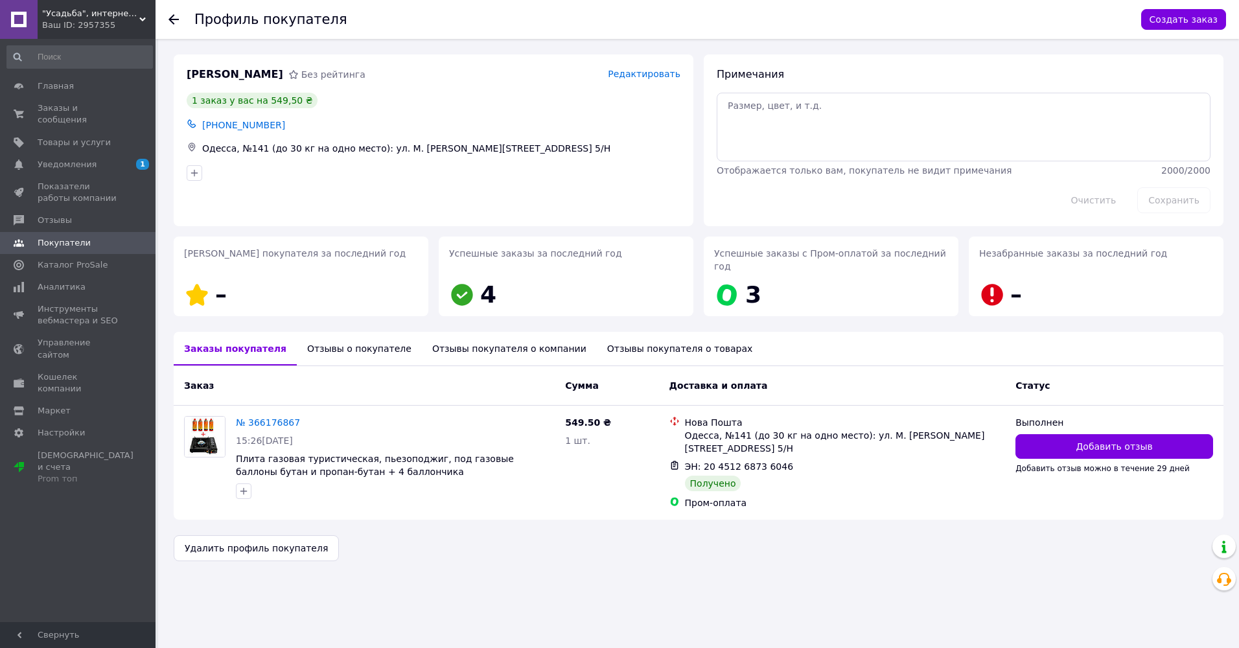
click at [600, 344] on div "Отзывы покупателя о товарах" at bounding box center [680, 349] width 167 height 34
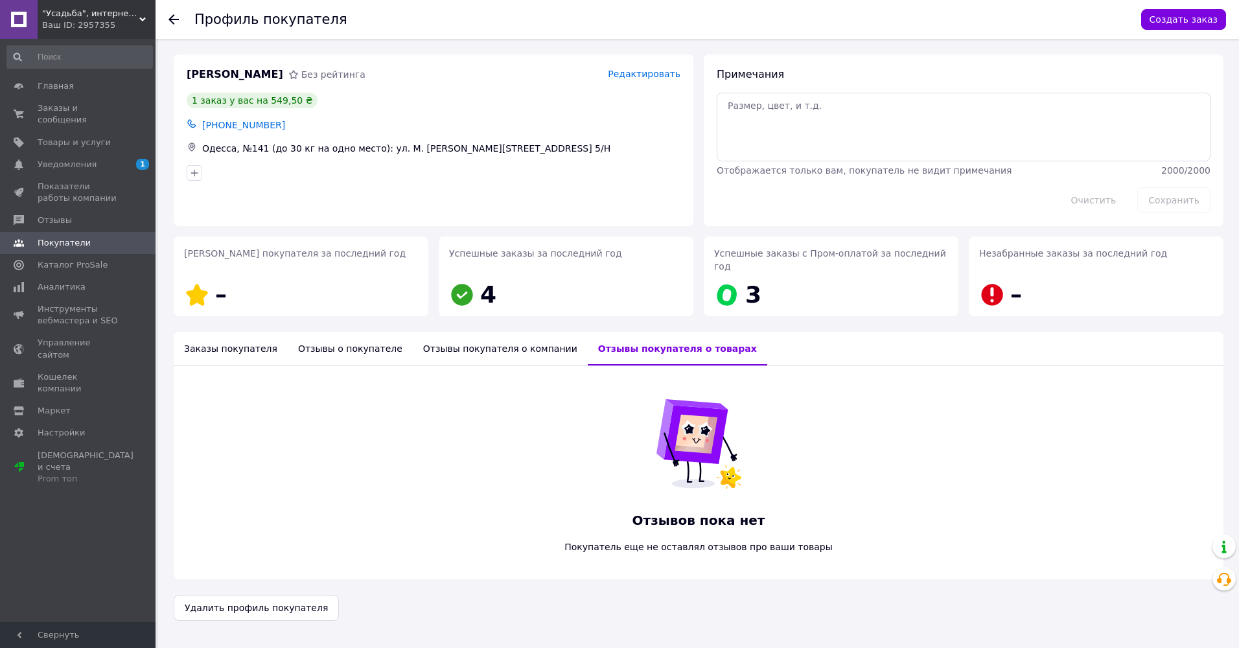
click at [469, 339] on div "Отзывы покупателя о компании" at bounding box center [500, 349] width 175 height 34
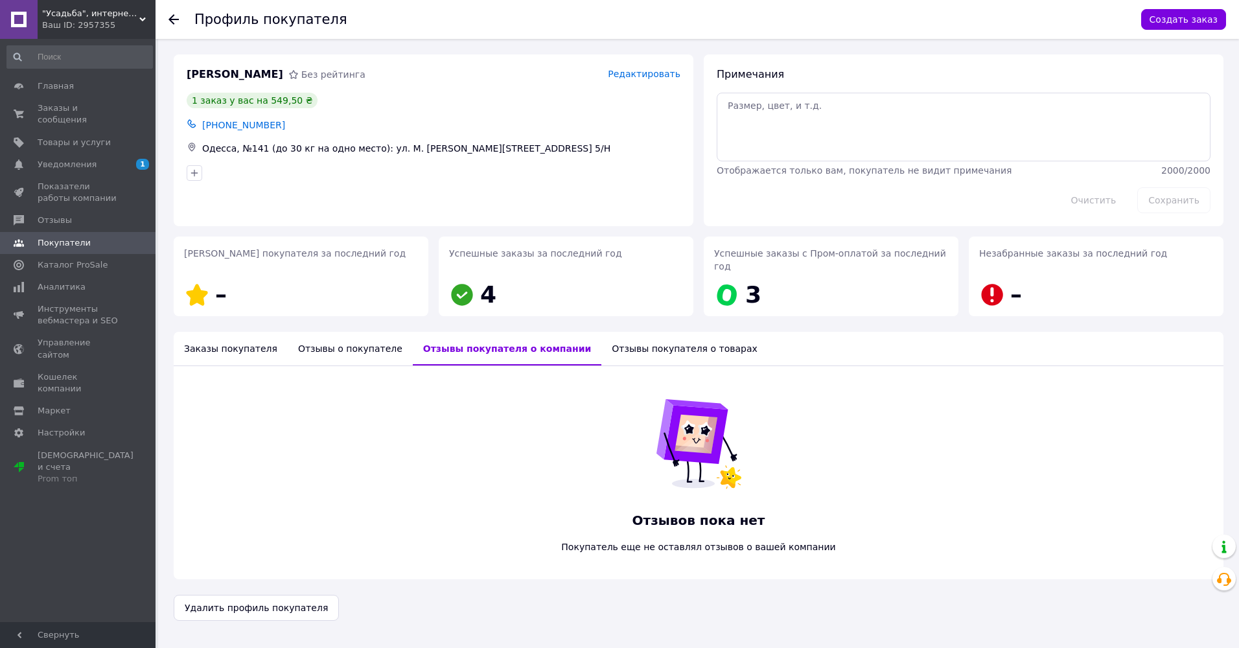
click at [345, 338] on div "Отзывы о покупателе" at bounding box center [350, 349] width 125 height 34
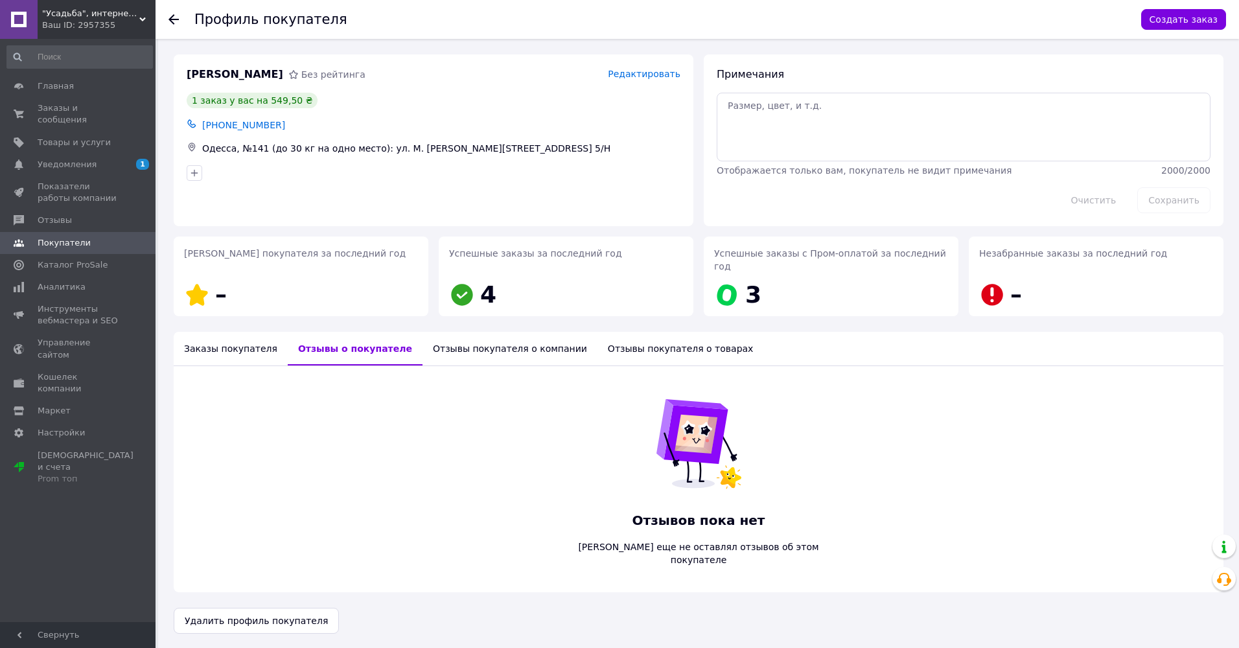
click at [219, 338] on div "Заказы покупателя" at bounding box center [231, 349] width 114 height 34
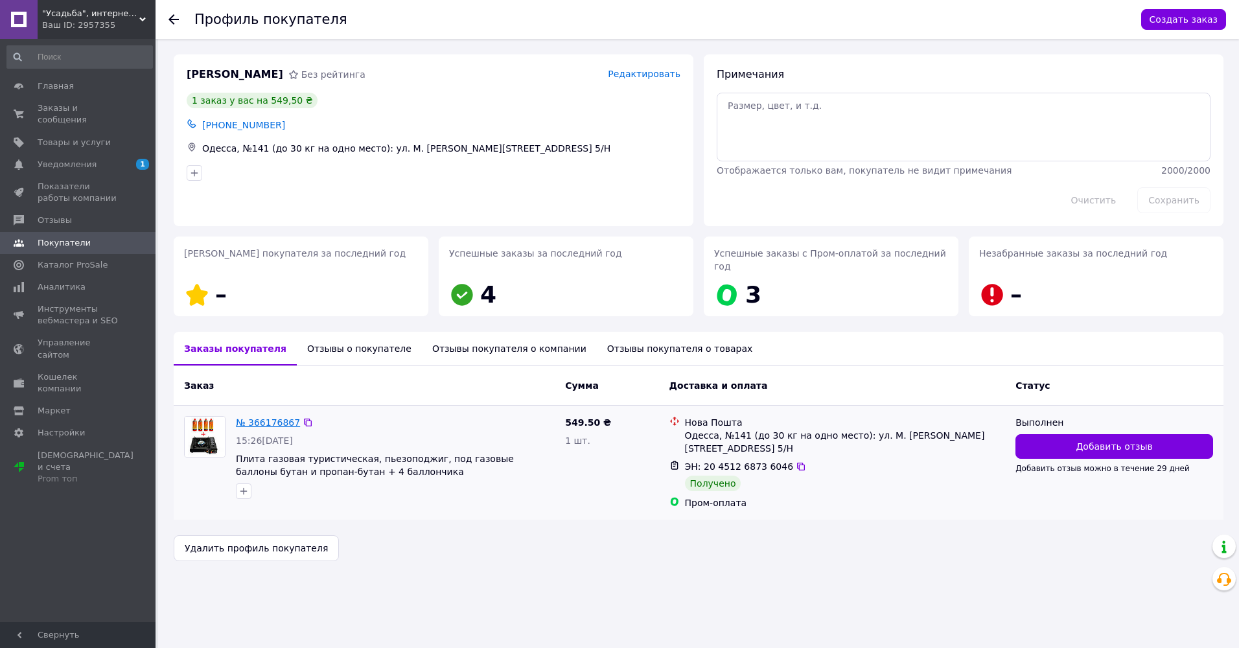
click at [266, 417] on link "№ 366176867" at bounding box center [268, 422] width 64 height 10
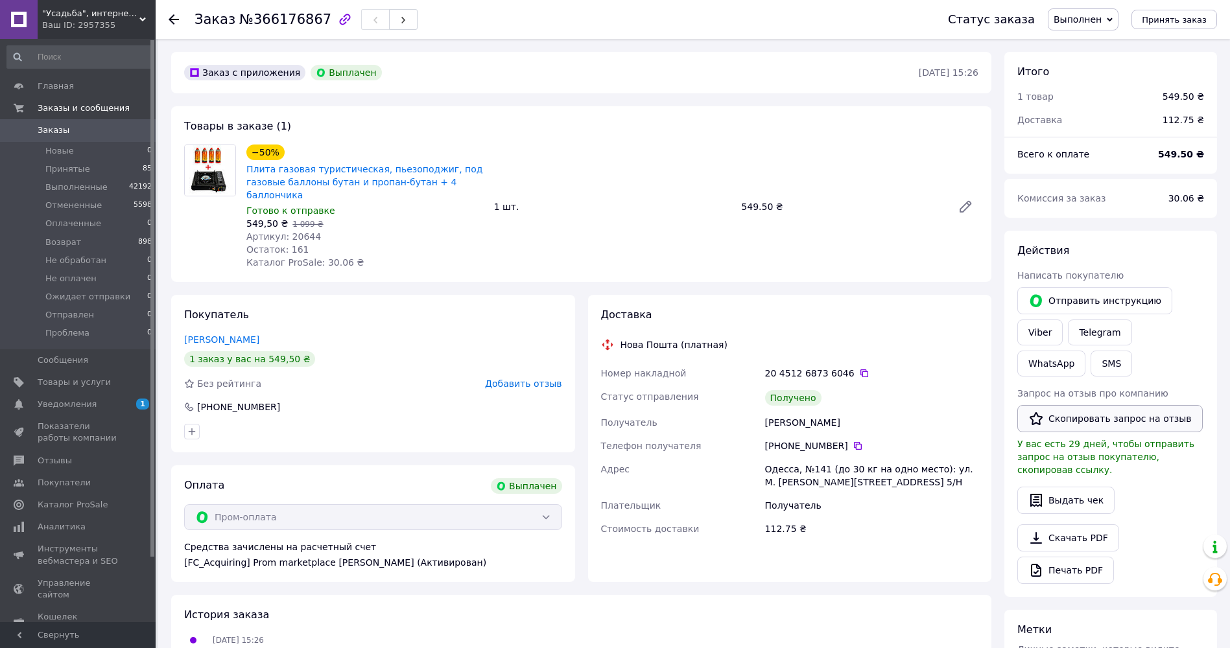
click at [1125, 420] on button "Скопировать запрос на отзыв" at bounding box center [1109, 418] width 185 height 27
click at [86, 11] on span ""Усадьба", интернет-магазин" at bounding box center [90, 14] width 97 height 12
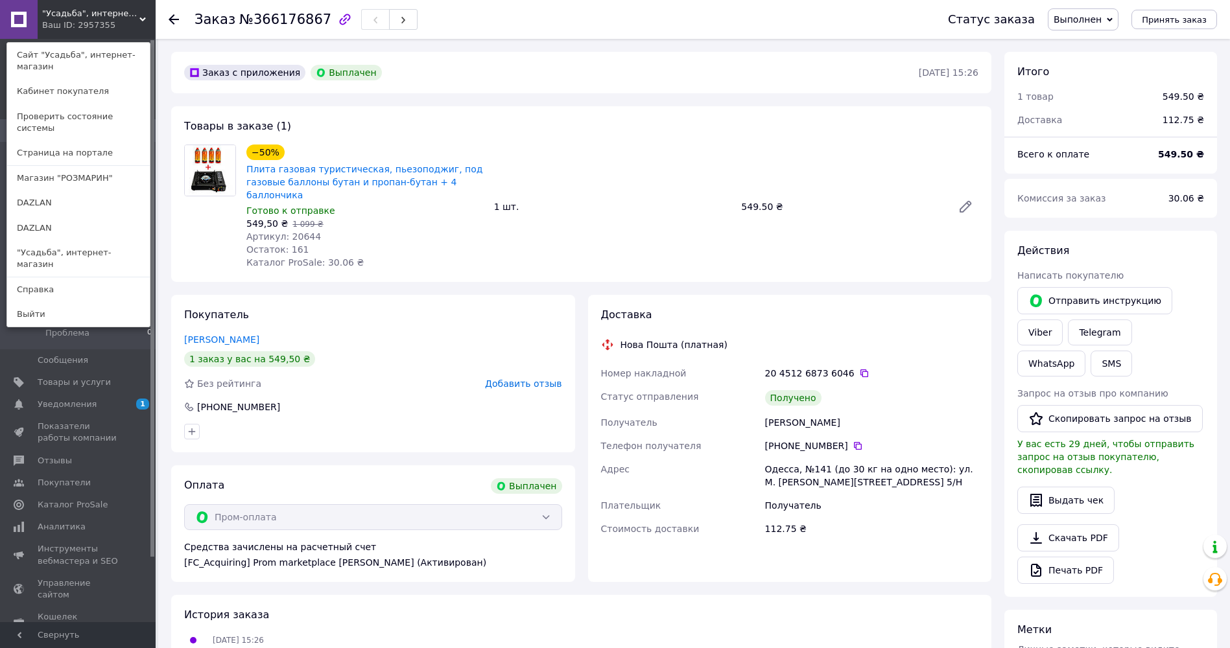
click at [86, 405] on span "Уведомления" at bounding box center [67, 405] width 59 height 12
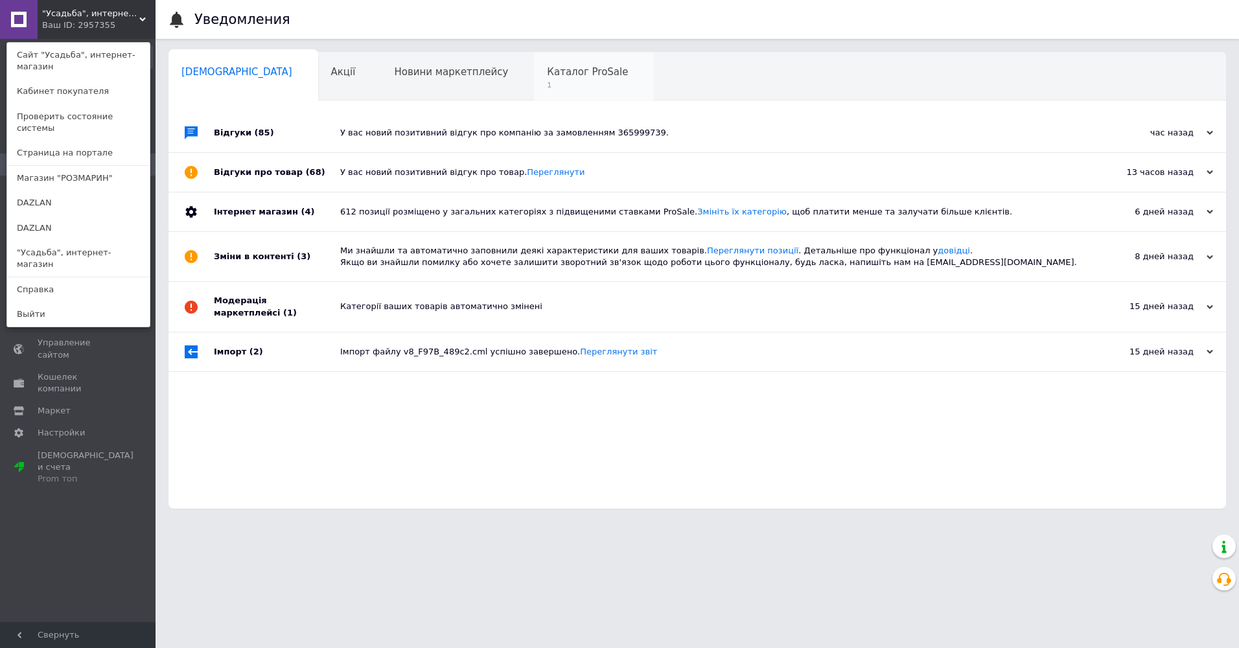
click at [547, 87] on span "1" at bounding box center [587, 85] width 81 height 10
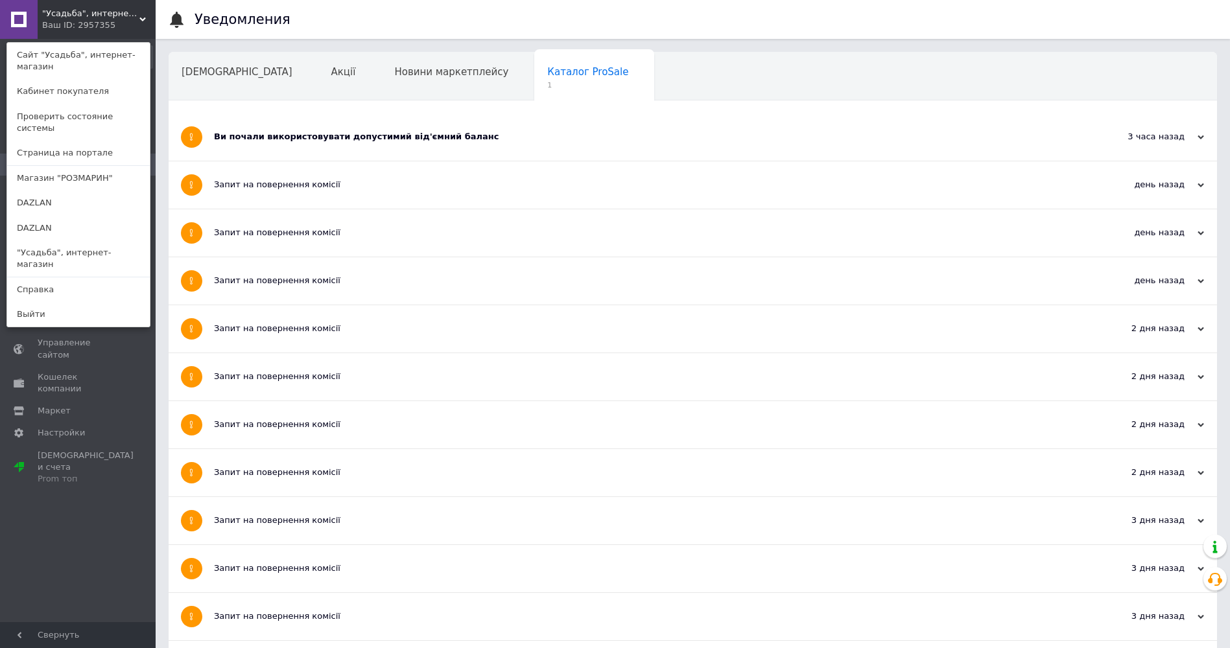
click at [61, 191] on link "DAZLAN" at bounding box center [78, 203] width 143 height 25
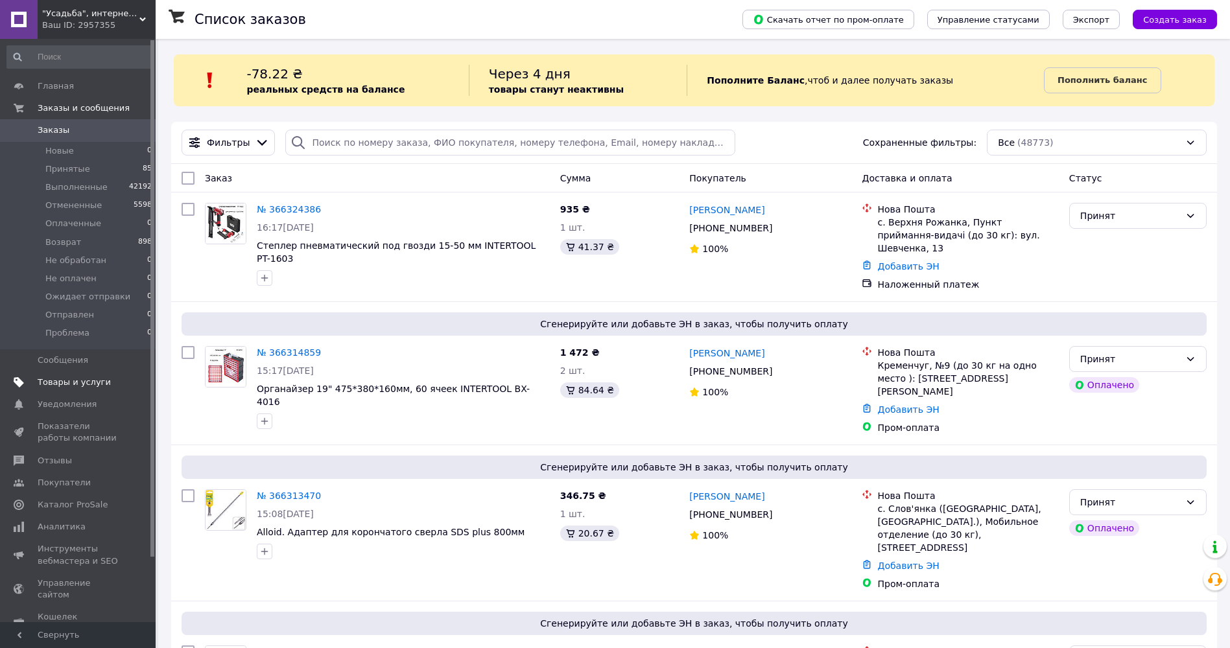
click at [67, 382] on span "Товары и услуги" at bounding box center [74, 383] width 73 height 12
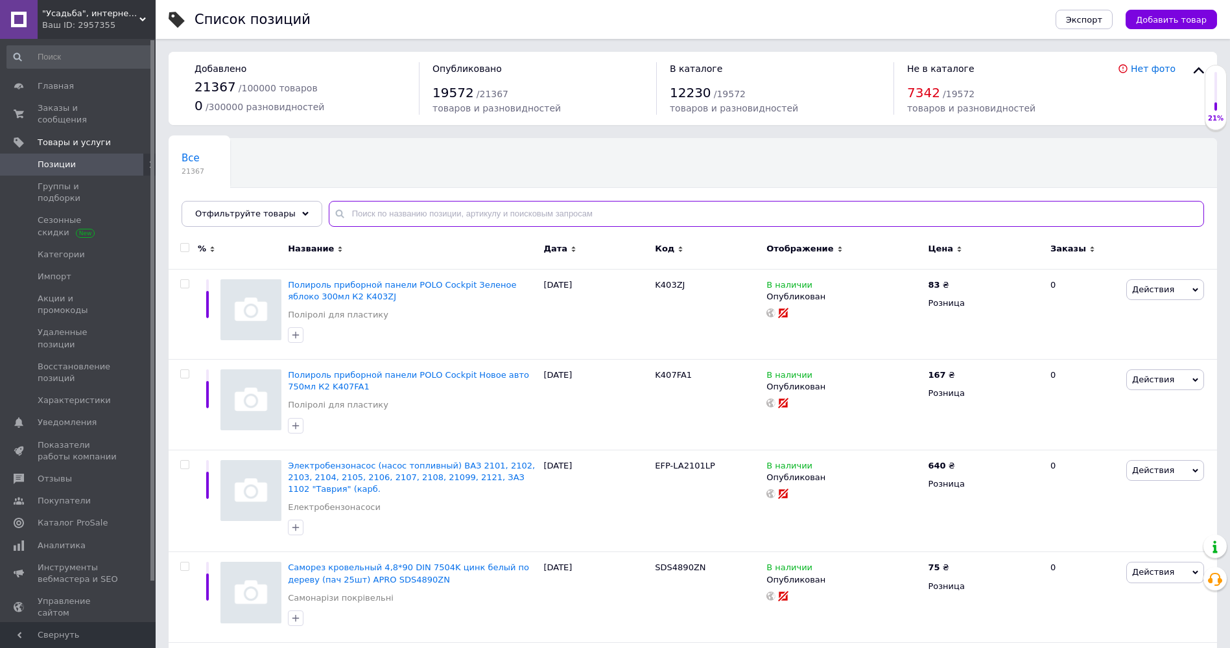
click at [418, 211] on input "text" at bounding box center [766, 214] width 875 height 26
paste input "WT-9112"
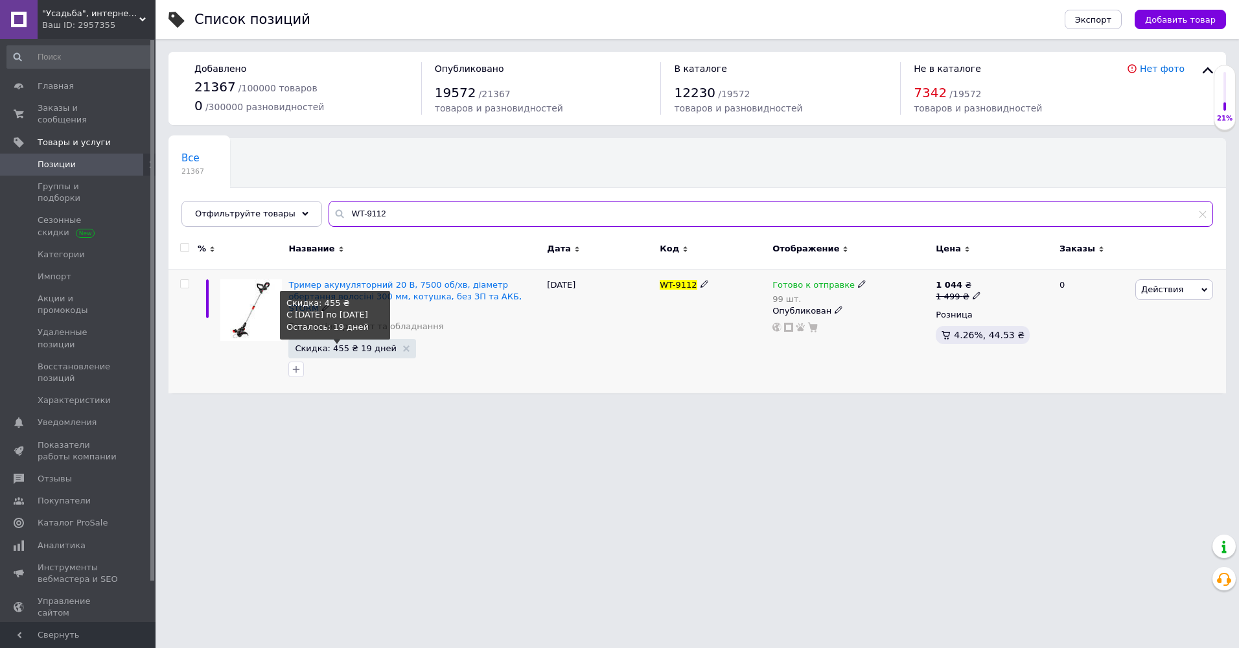
type input "WT-9112"
click at [341, 344] on span "Скидка: 455 ₴ 19 дней" at bounding box center [345, 348] width 101 height 8
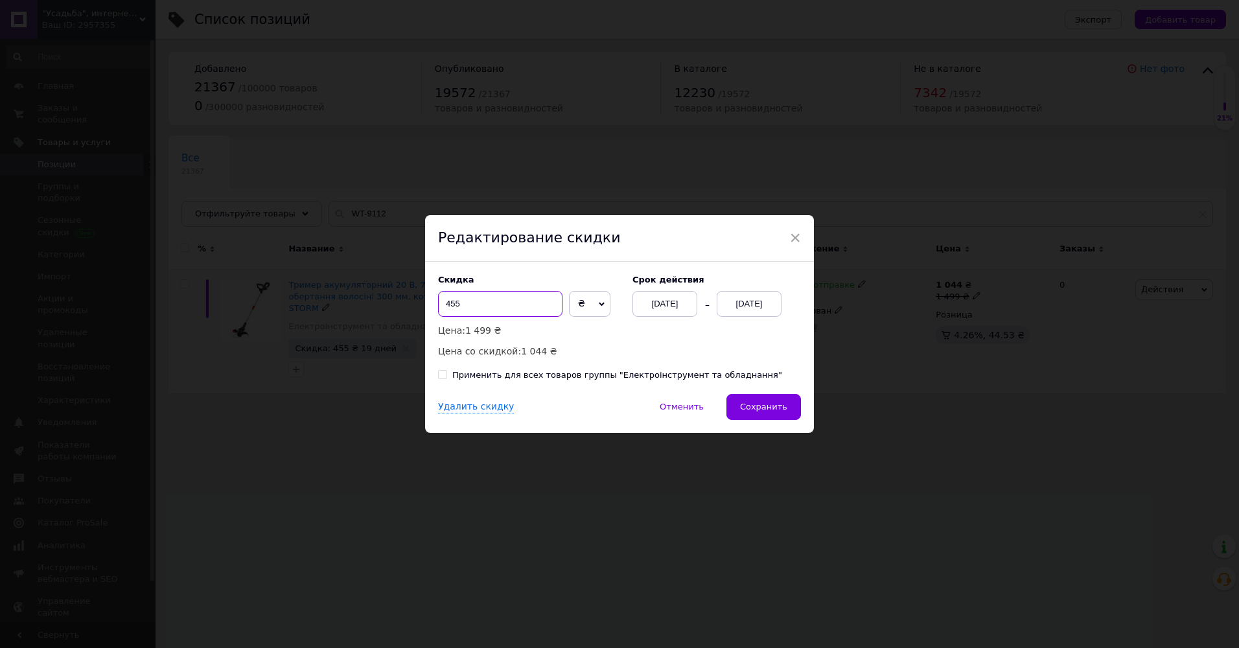
drag, startPoint x: 449, startPoint y: 301, endPoint x: 437, endPoint y: 303, distance: 12.4
click at [438, 303] on input "455" at bounding box center [500, 304] width 124 height 26
type input "255"
click at [763, 402] on span "Сохранить" at bounding box center [763, 407] width 47 height 10
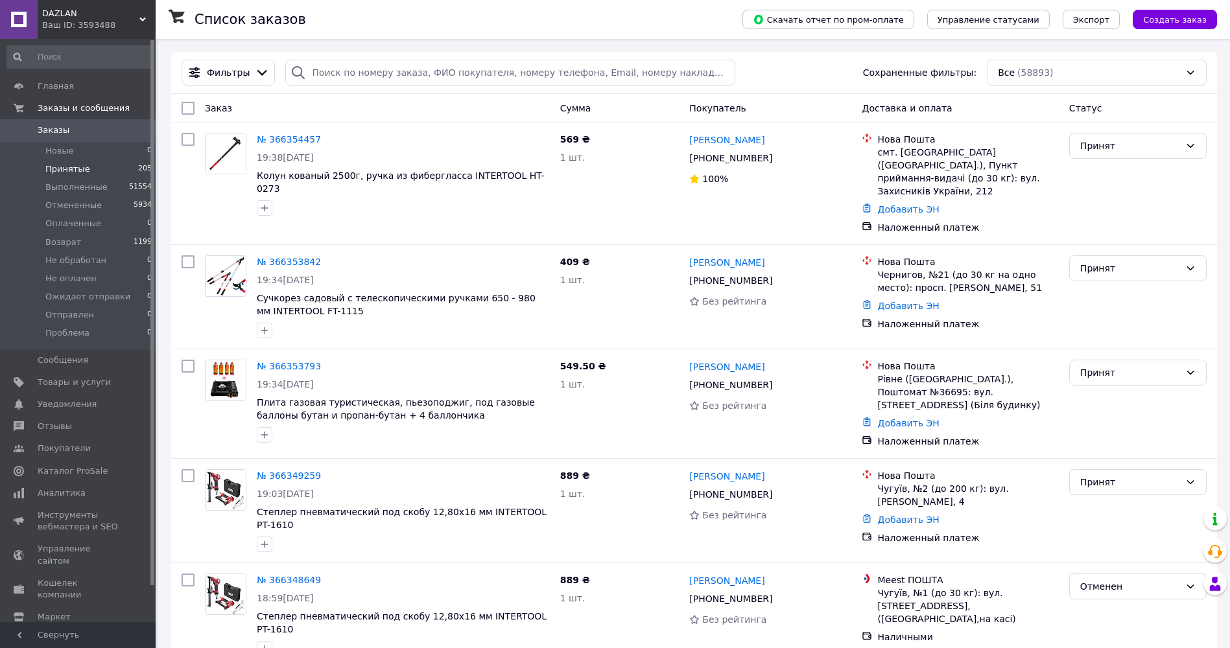
click at [55, 165] on span "Принятые" at bounding box center [67, 169] width 45 height 12
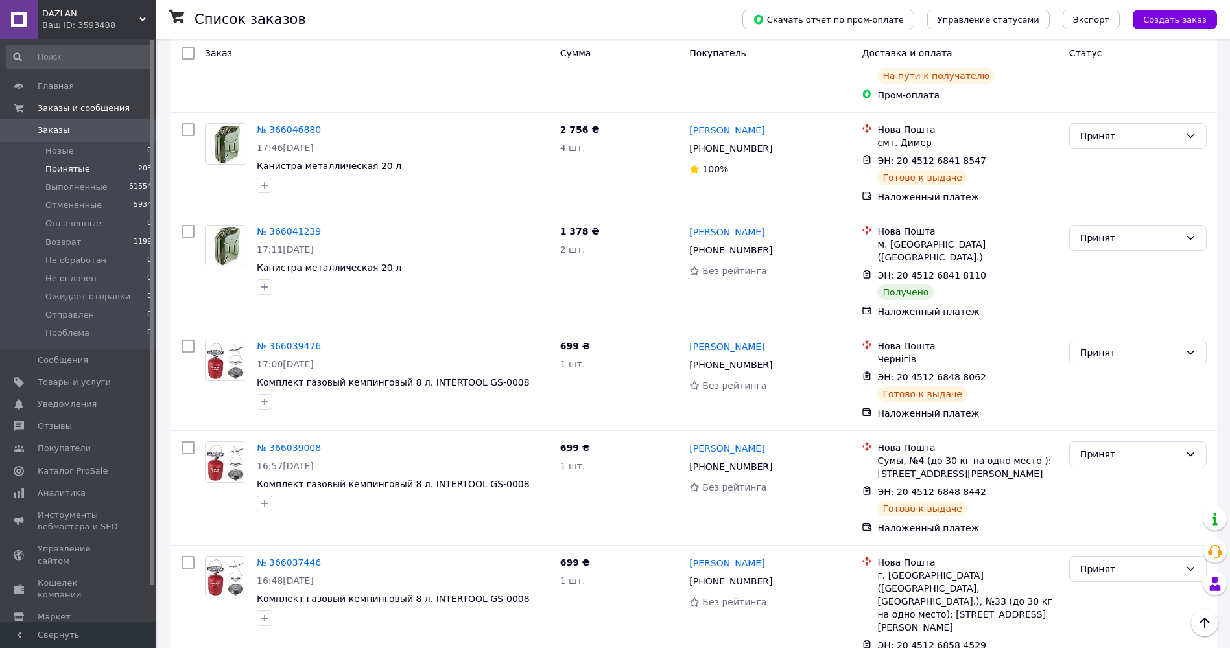
scroll to position [10719, 0]
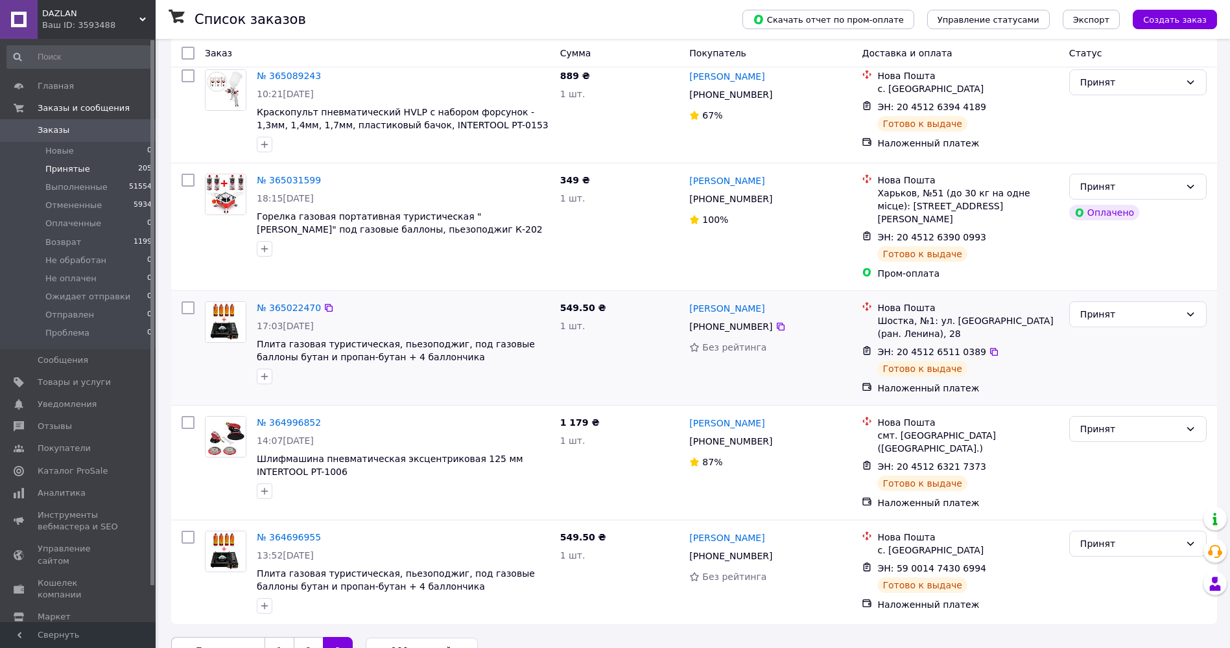
scroll to position [112, 0]
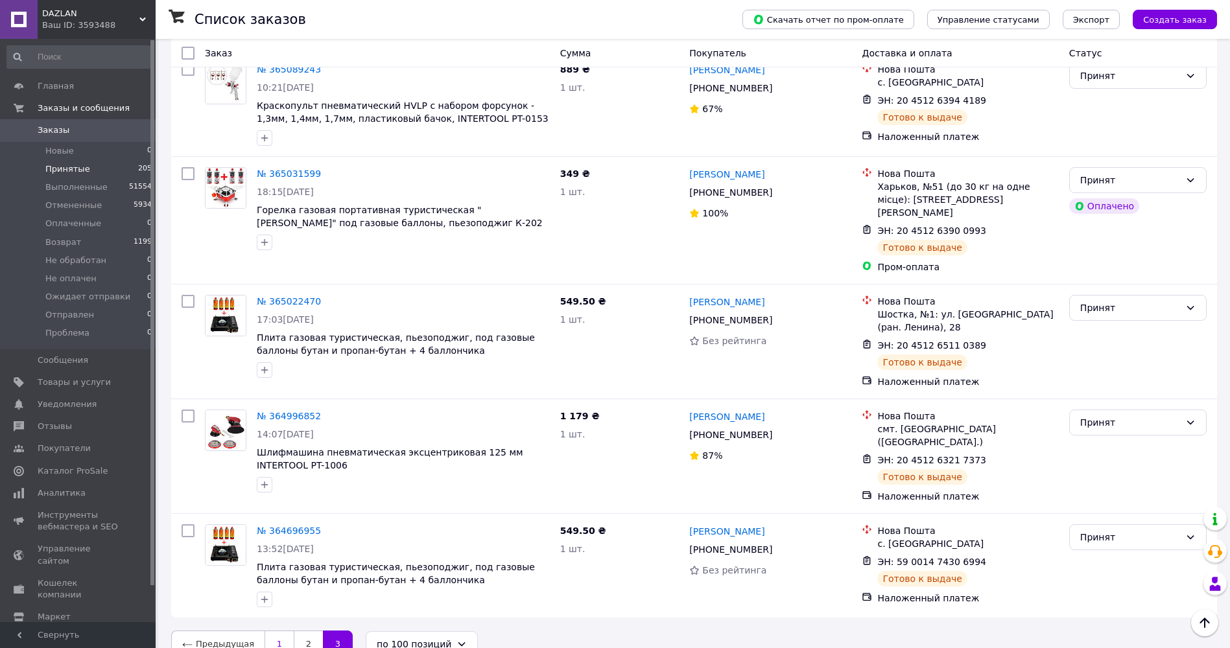
click at [275, 631] on link "1" at bounding box center [278, 644] width 29 height 27
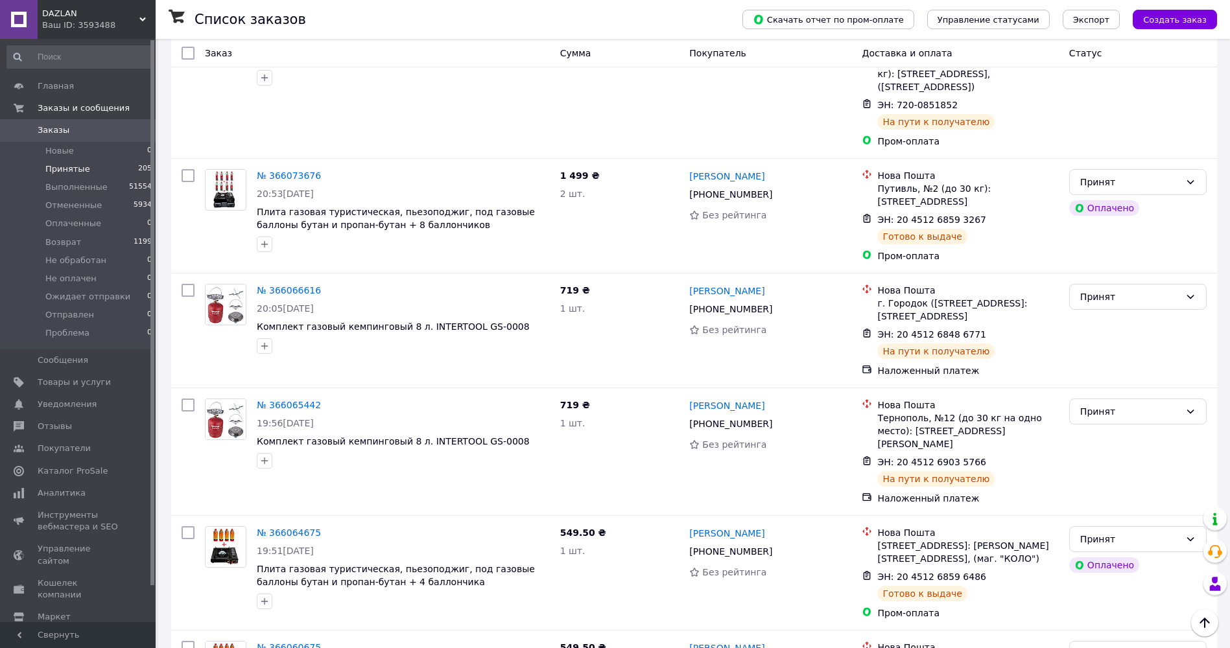
scroll to position [9933, 0]
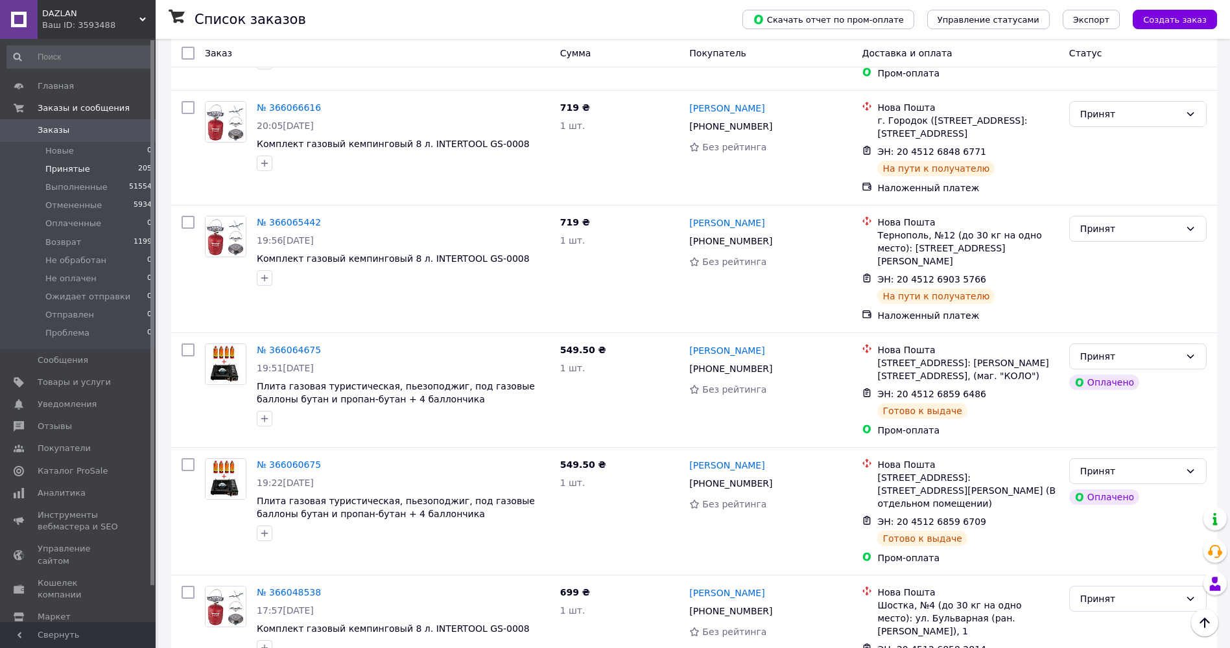
click at [1121, 460] on li "Выполнен" at bounding box center [1137, 461] width 136 height 23
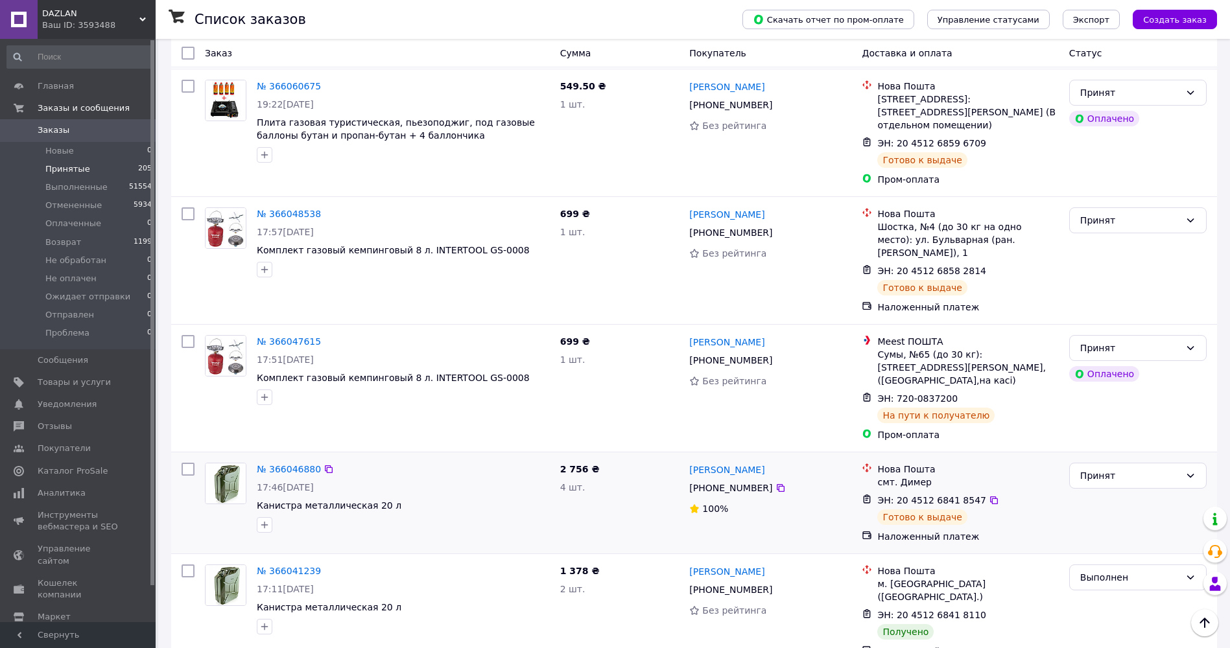
scroll to position [10322, 0]
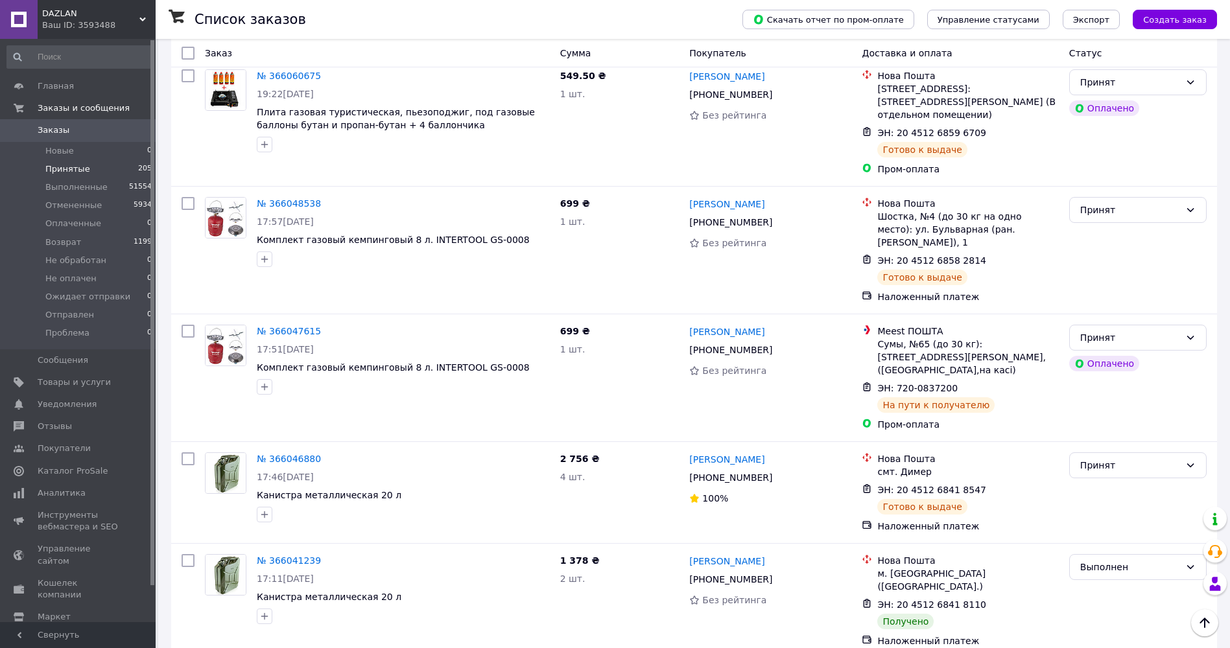
click at [1128, 391] on li "Выполнен" at bounding box center [1137, 390] width 136 height 23
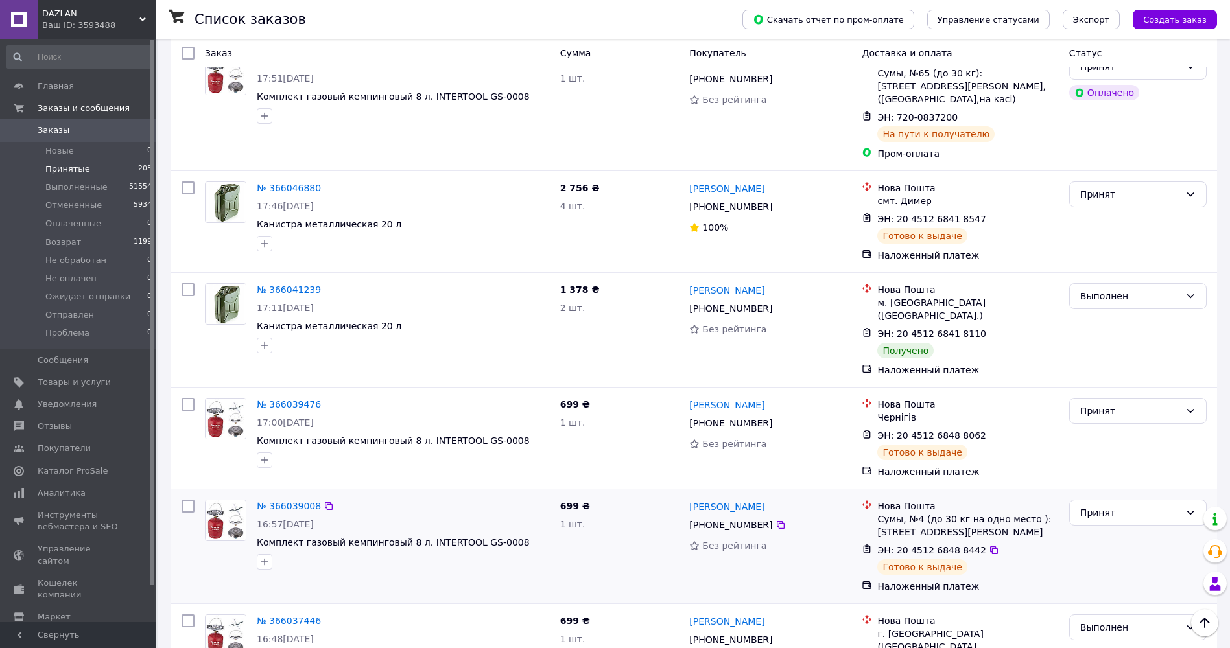
scroll to position [10524, 0]
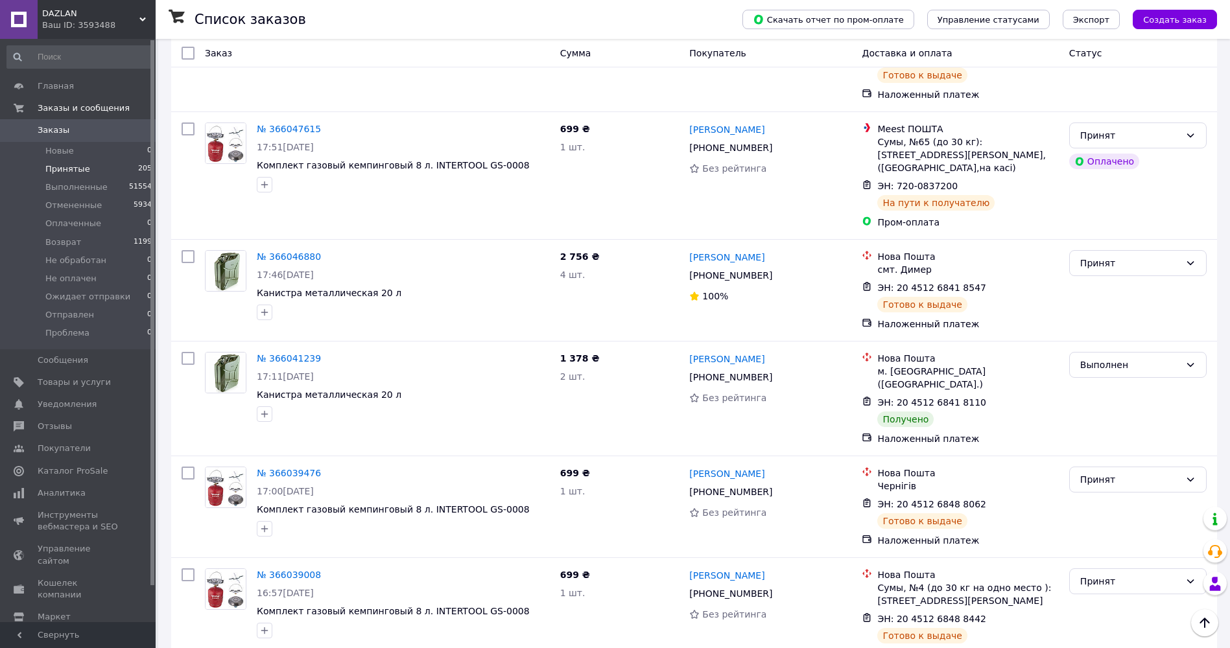
click at [1131, 316] on li "Выполнен" at bounding box center [1137, 316] width 136 height 23
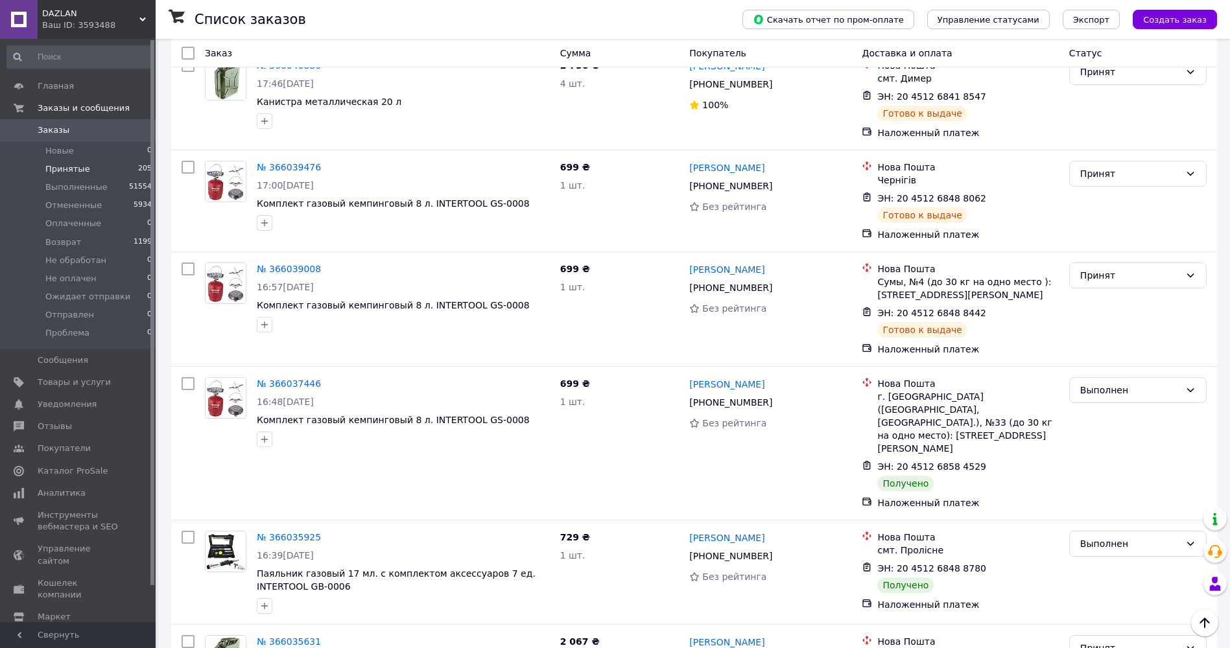
scroll to position [10732, 0]
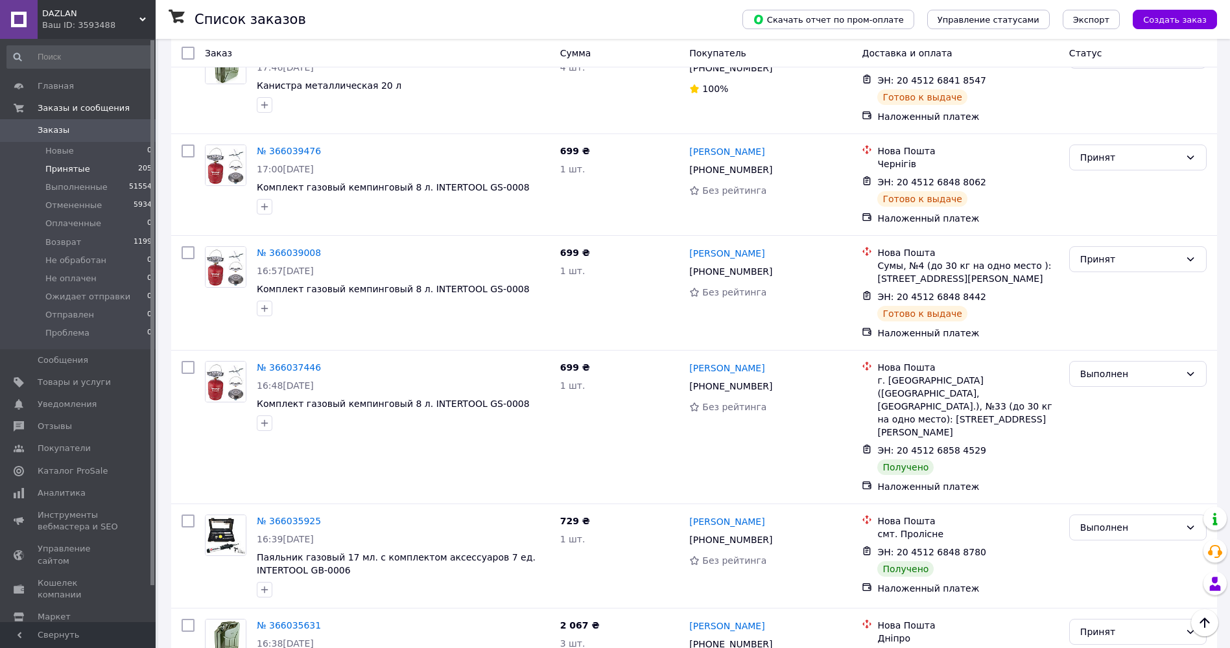
click at [1110, 529] on li "Выполнен" at bounding box center [1137, 531] width 136 height 23
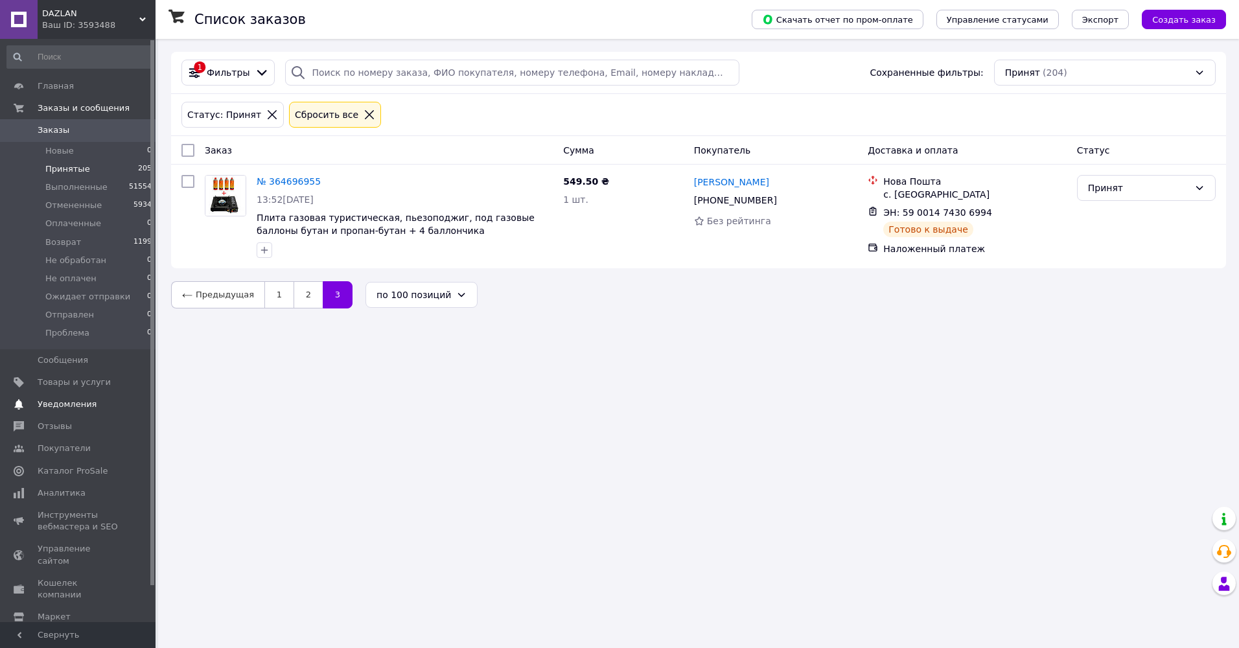
click at [74, 406] on span "Уведомления" at bounding box center [67, 405] width 59 height 12
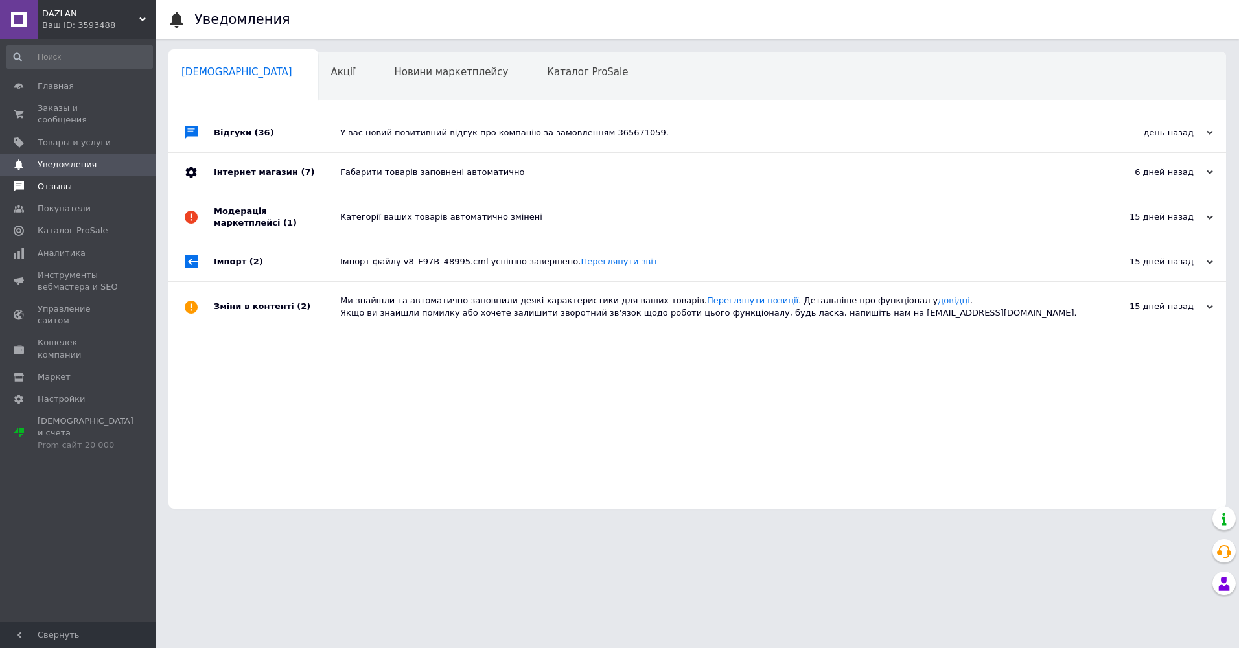
click at [58, 181] on span "Отзывы" at bounding box center [55, 187] width 34 height 12
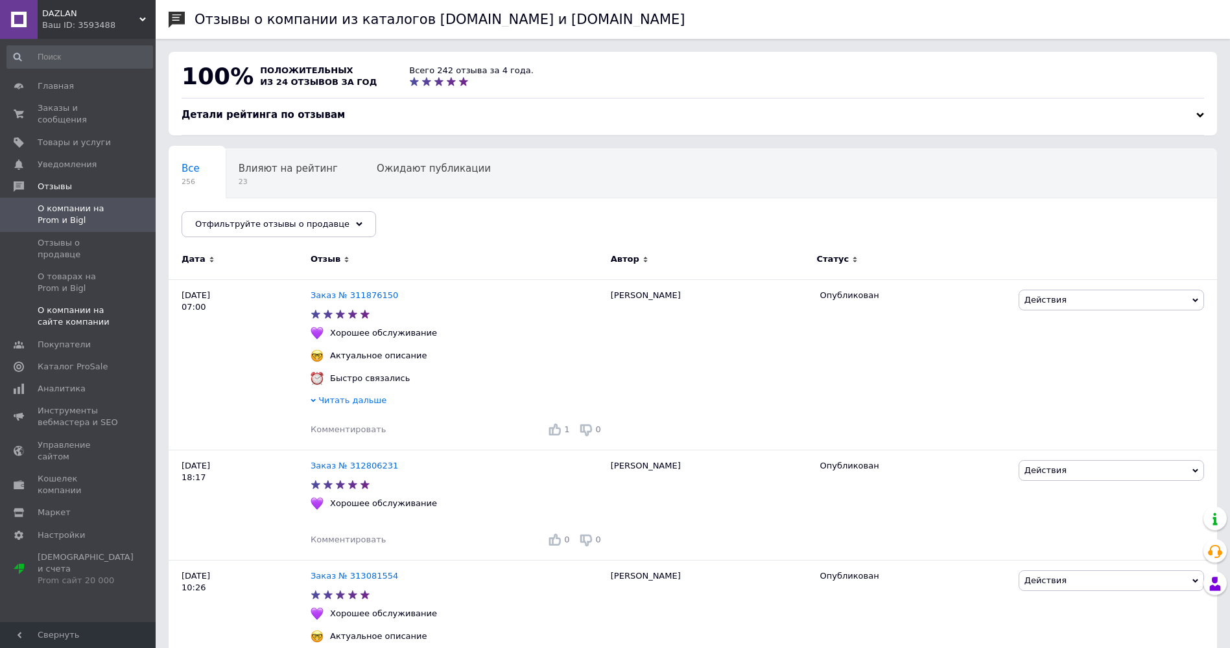
click at [74, 305] on span "О компании на сайте компании" at bounding box center [79, 316] width 82 height 23
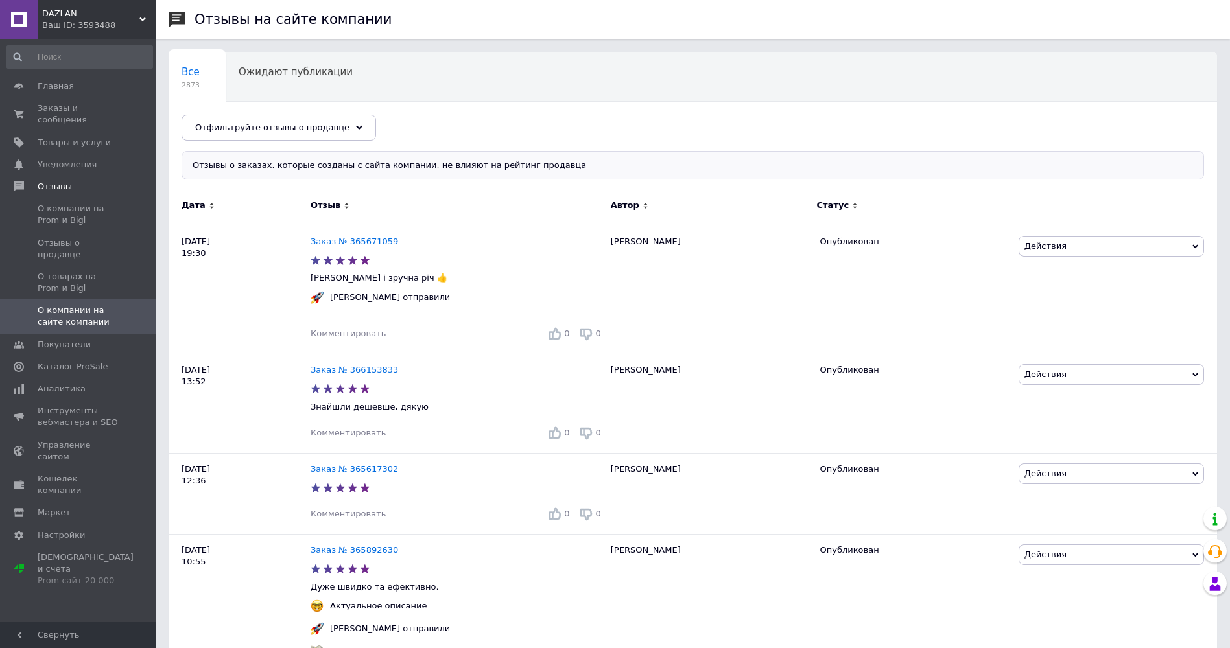
click at [67, 20] on div "Ваш ID: 3593488" at bounding box center [98, 25] width 113 height 12
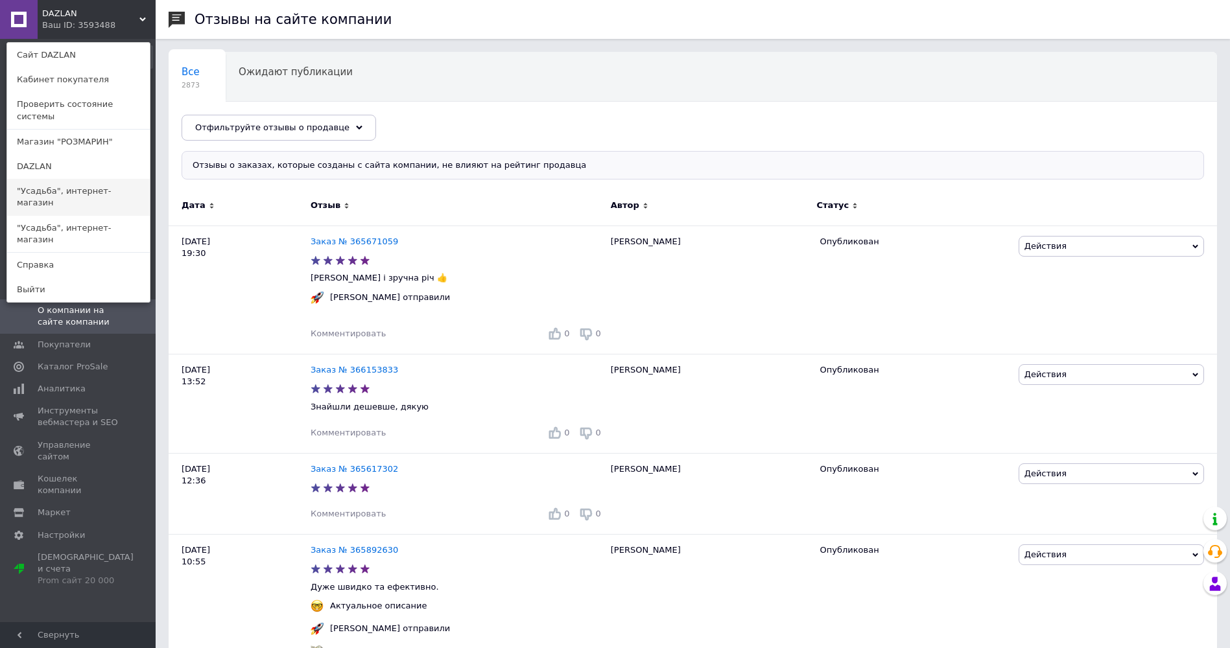
click at [42, 179] on link ""Усадьба", интернет-магазин" at bounding box center [78, 197] width 143 height 36
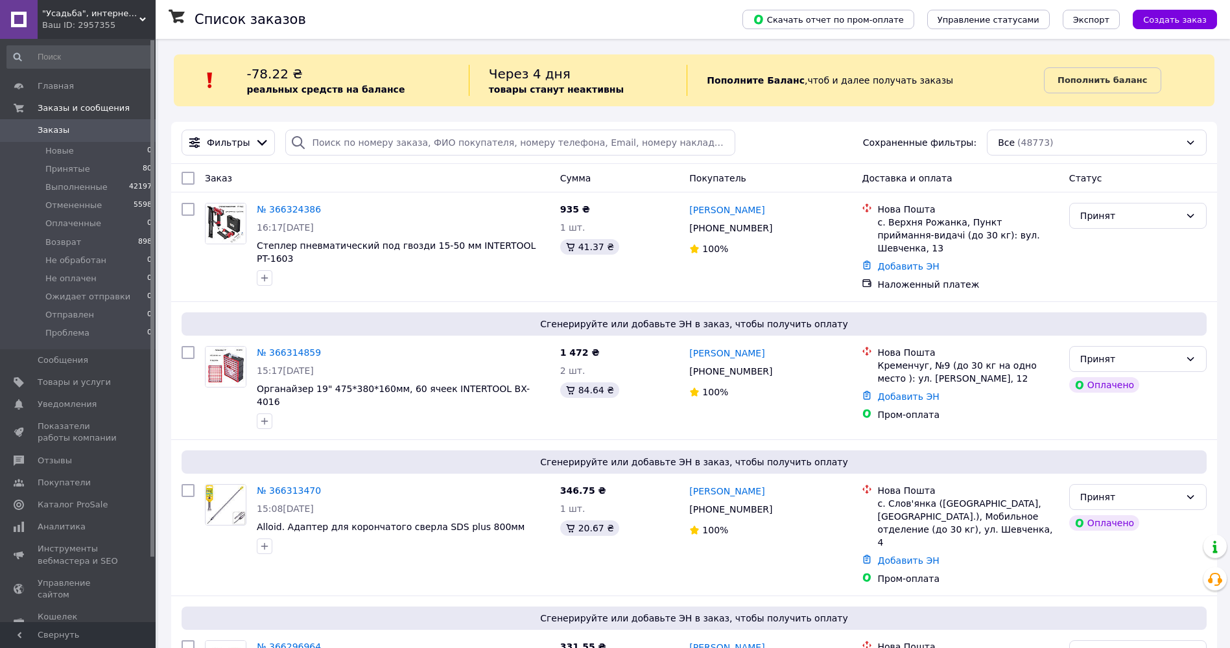
click at [68, 401] on span "Уведомления" at bounding box center [67, 405] width 59 height 12
